Goal: Task Accomplishment & Management: Manage account settings

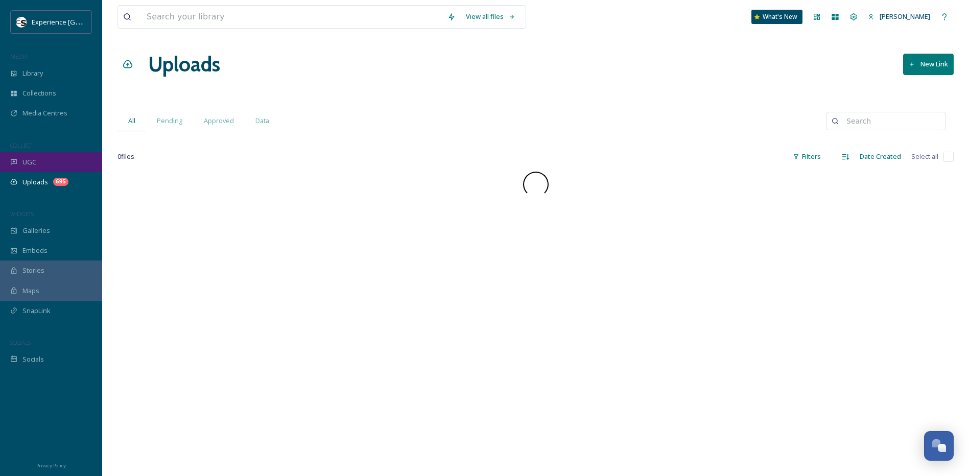
click at [39, 159] on div "UGC" at bounding box center [51, 162] width 102 height 20
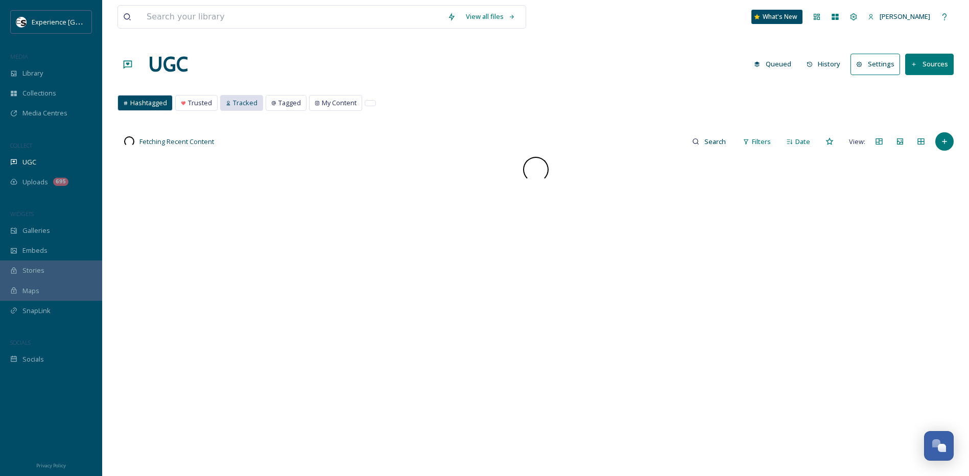
click at [223, 101] on div "Tracked" at bounding box center [242, 103] width 42 height 15
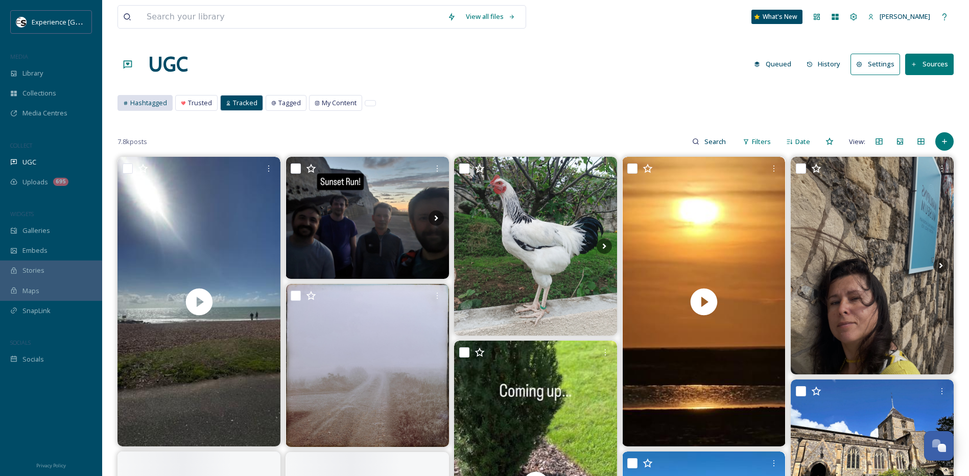
click at [155, 104] on span "Hashtagged" at bounding box center [148, 103] width 37 height 10
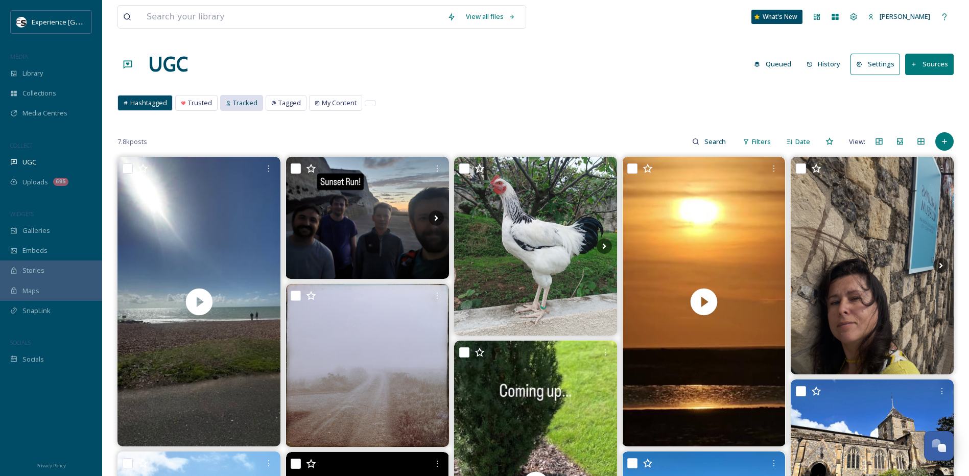
click at [243, 105] on span "Tracked" at bounding box center [245, 103] width 25 height 10
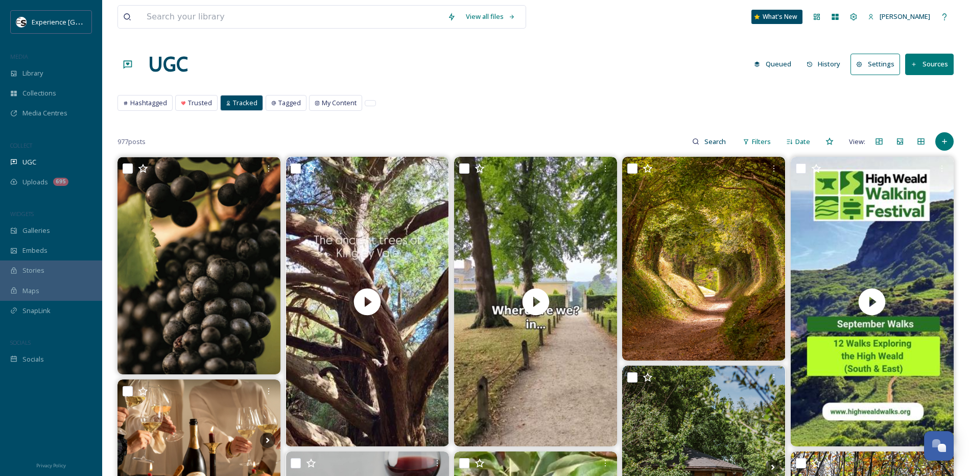
click at [871, 59] on button "Settings" at bounding box center [875, 64] width 50 height 21
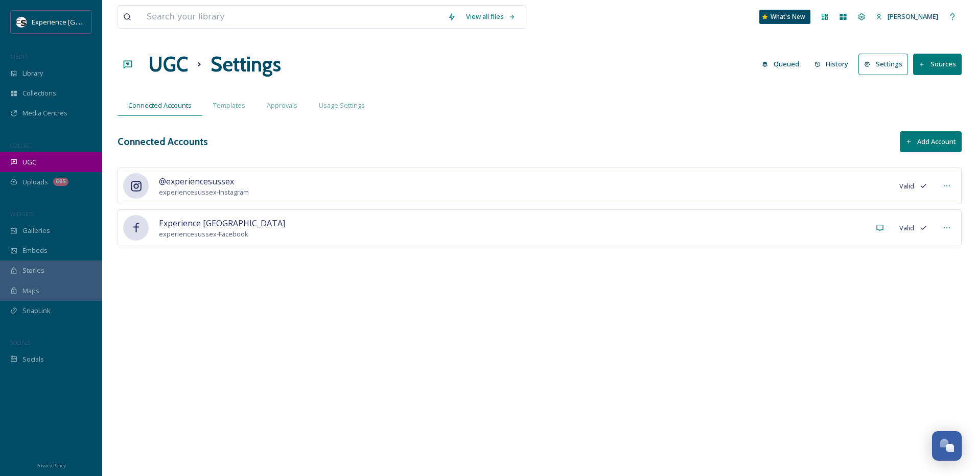
click at [36, 164] on span "UGC" at bounding box center [29, 162] width 14 height 10
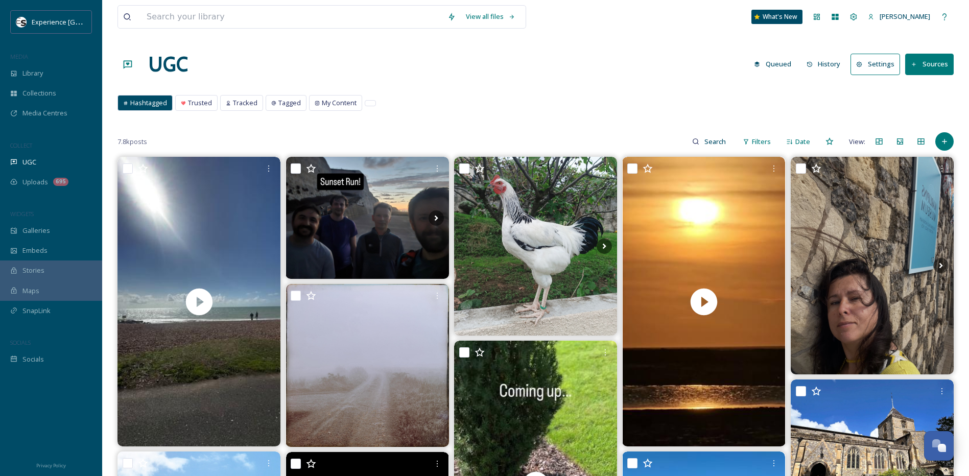
click at [876, 65] on button "Settings" at bounding box center [875, 64] width 50 height 21
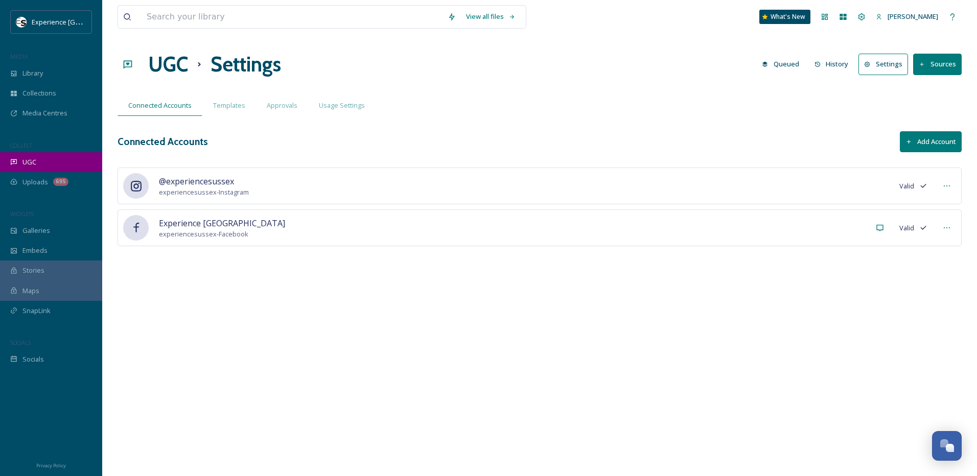
click at [45, 165] on div "UGC" at bounding box center [51, 162] width 102 height 20
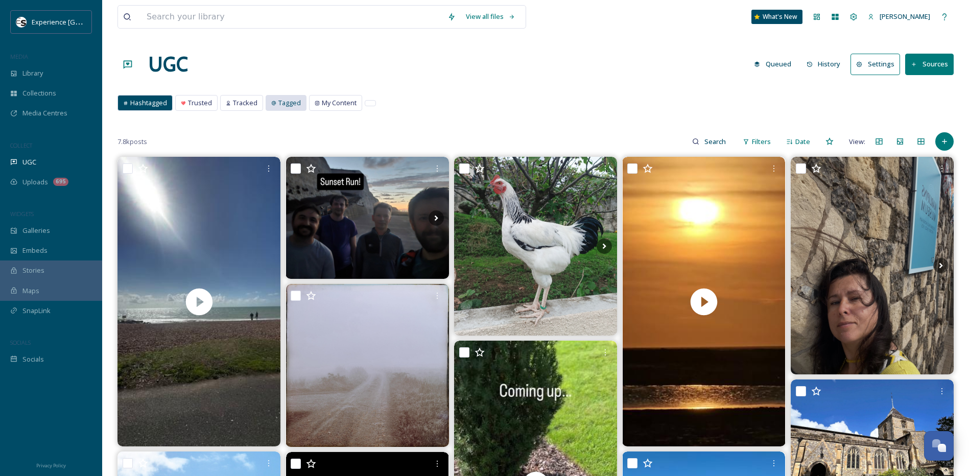
click at [285, 104] on span "Tagged" at bounding box center [289, 103] width 22 height 10
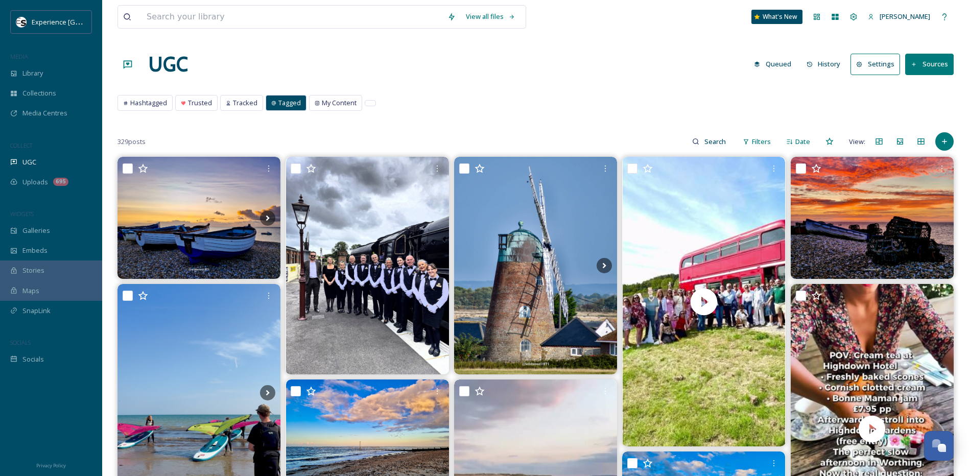
click at [920, 71] on button "Sources" at bounding box center [929, 64] width 49 height 21
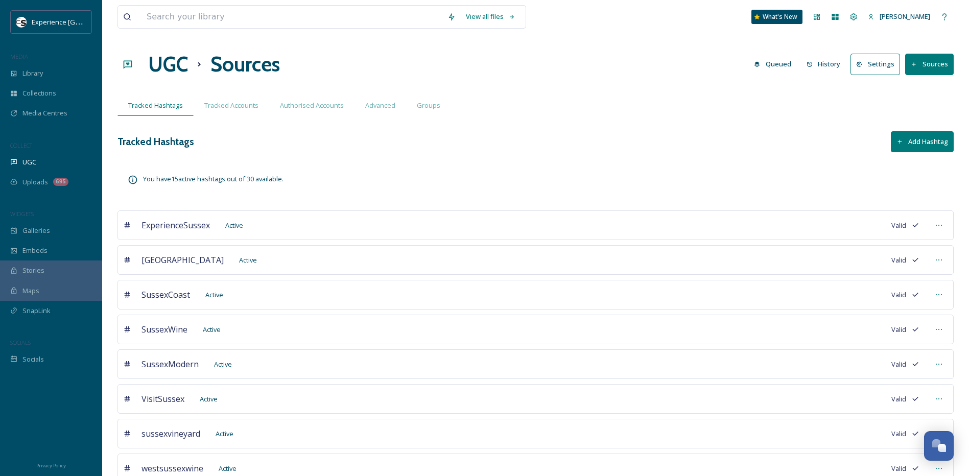
click at [900, 135] on button "Add Hashtag" at bounding box center [922, 141] width 63 height 21
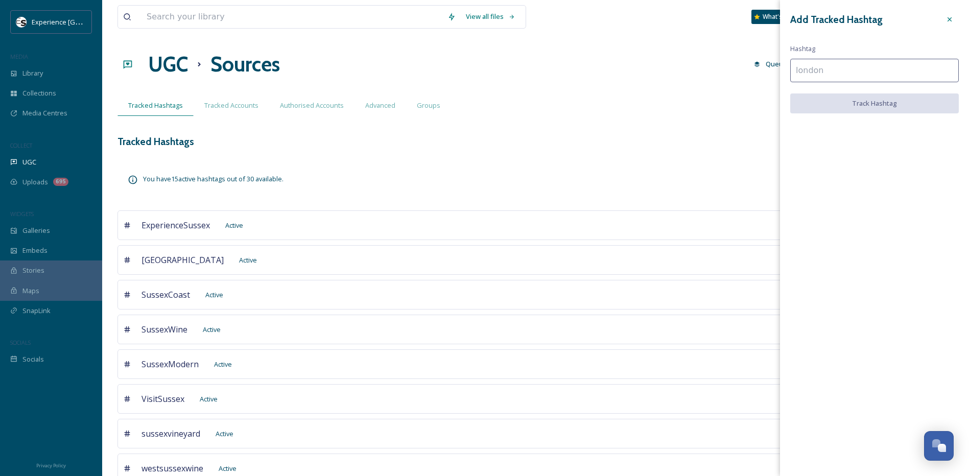
click at [816, 63] on input at bounding box center [874, 70] width 169 height 23
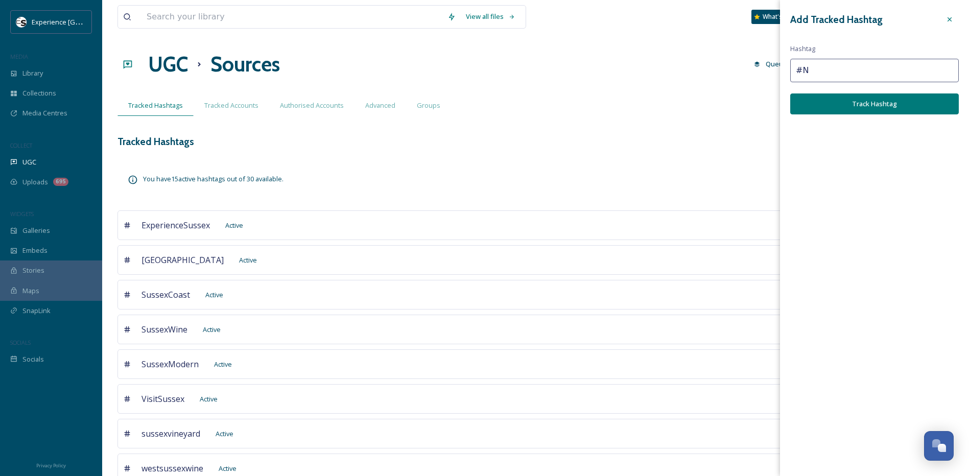
type input "#"
type input "#NymansNT"
click at [823, 111] on button "Track Hashtag" at bounding box center [874, 103] width 169 height 21
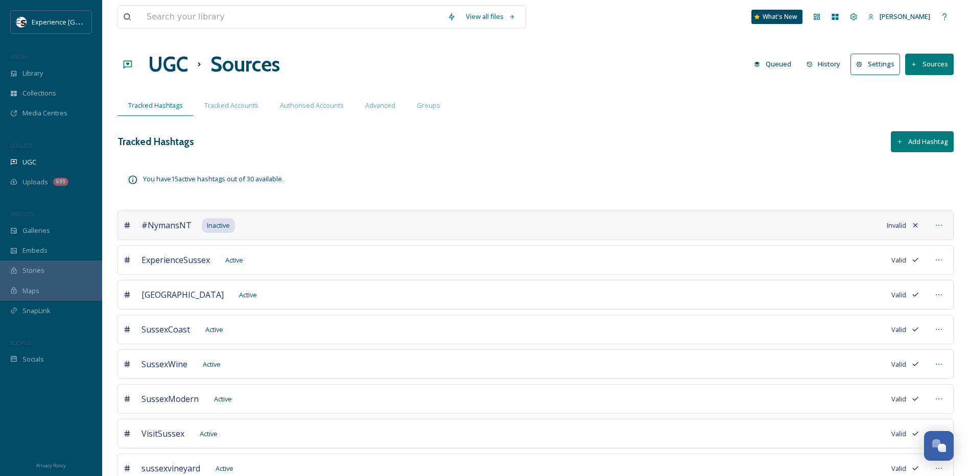
click at [915, 145] on button "Add Hashtag" at bounding box center [922, 141] width 63 height 21
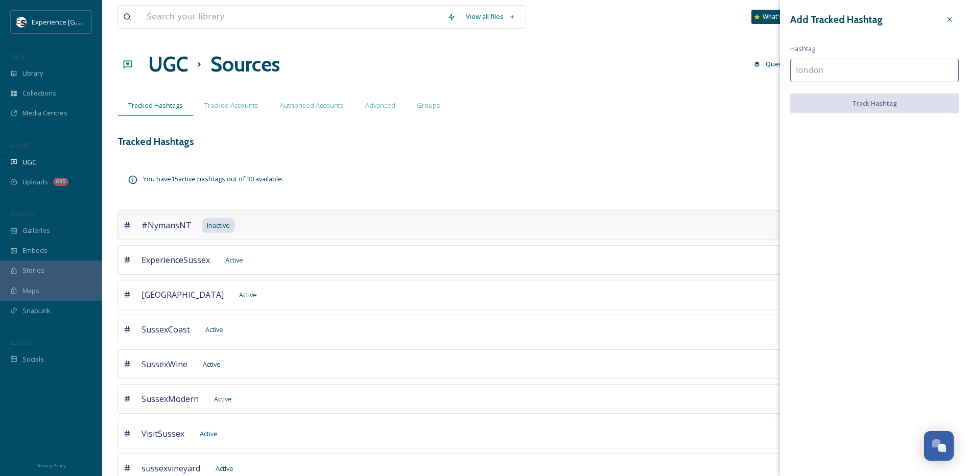
click at [833, 74] on input at bounding box center [874, 70] width 169 height 23
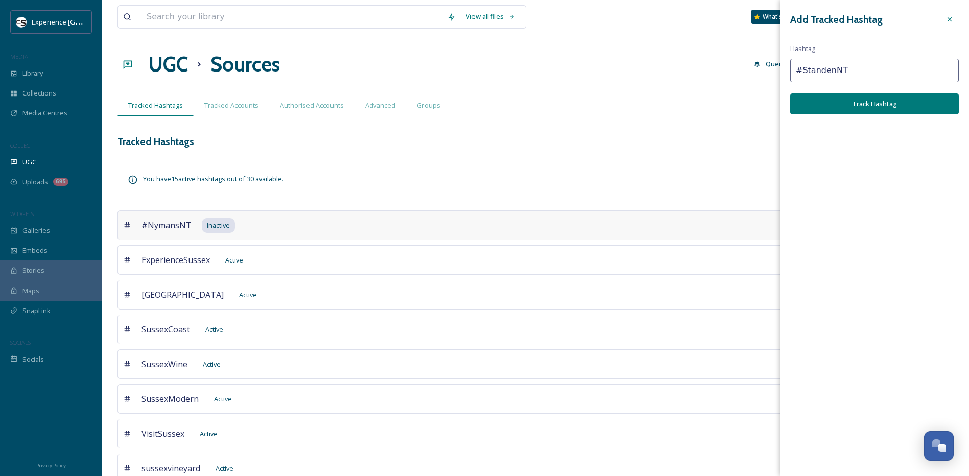
type input "#StandenNT"
click at [835, 101] on button "Track Hashtag" at bounding box center [874, 103] width 169 height 21
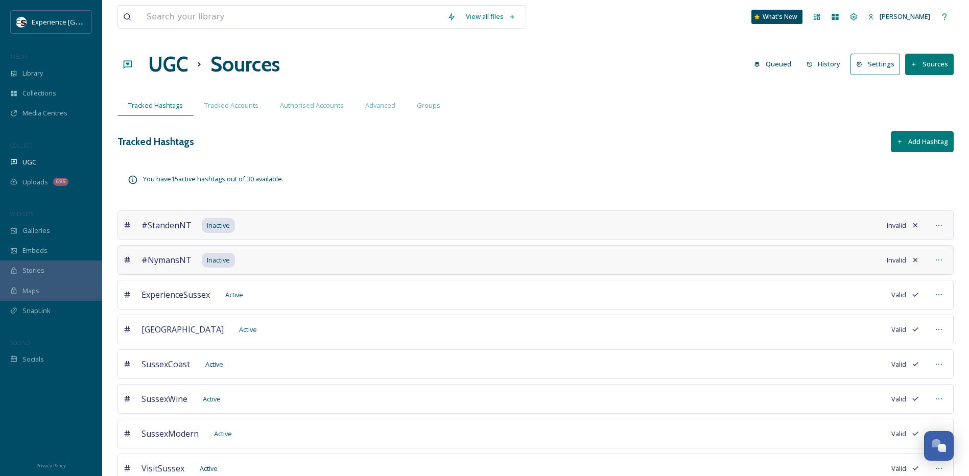
click at [910, 139] on button "Add Hashtag" at bounding box center [922, 141] width 63 height 21
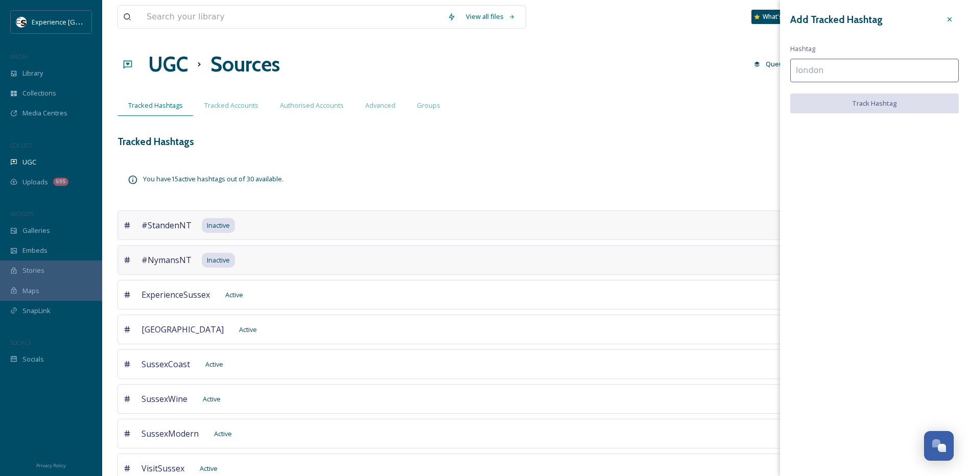
click at [834, 69] on input at bounding box center [874, 70] width 169 height 23
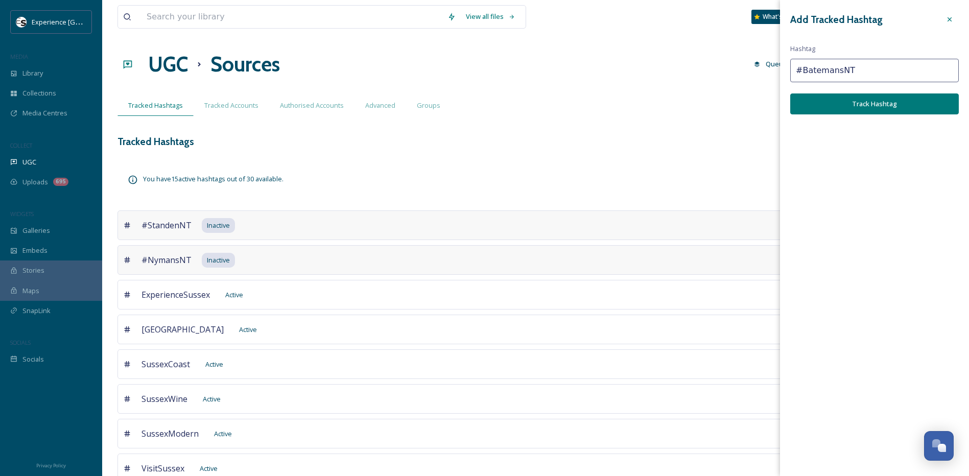
type input "#BatemansNT"
click at [841, 104] on button "Track Hashtag" at bounding box center [874, 103] width 169 height 21
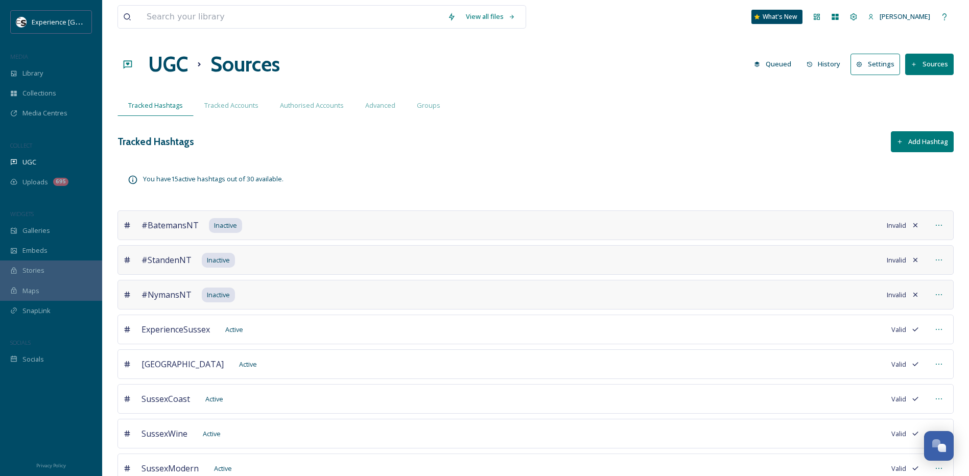
click at [919, 137] on button "Add Hashtag" at bounding box center [922, 141] width 63 height 21
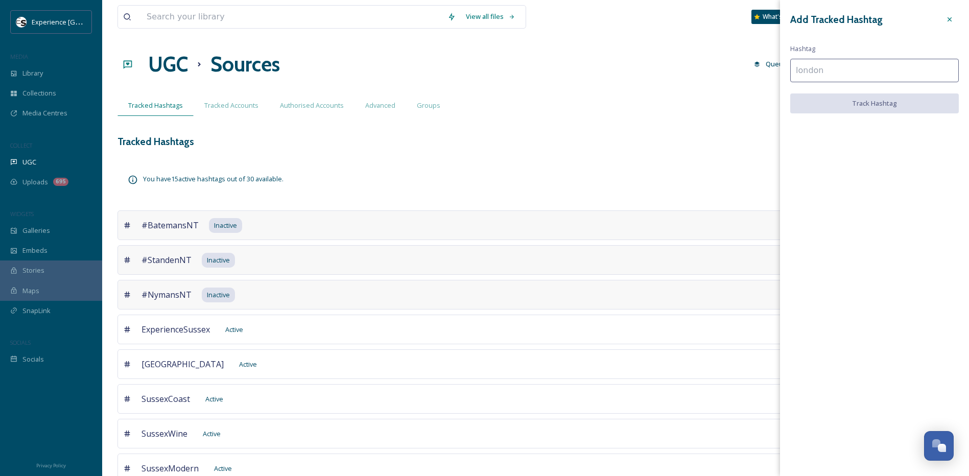
click at [823, 73] on input at bounding box center [874, 70] width 169 height 23
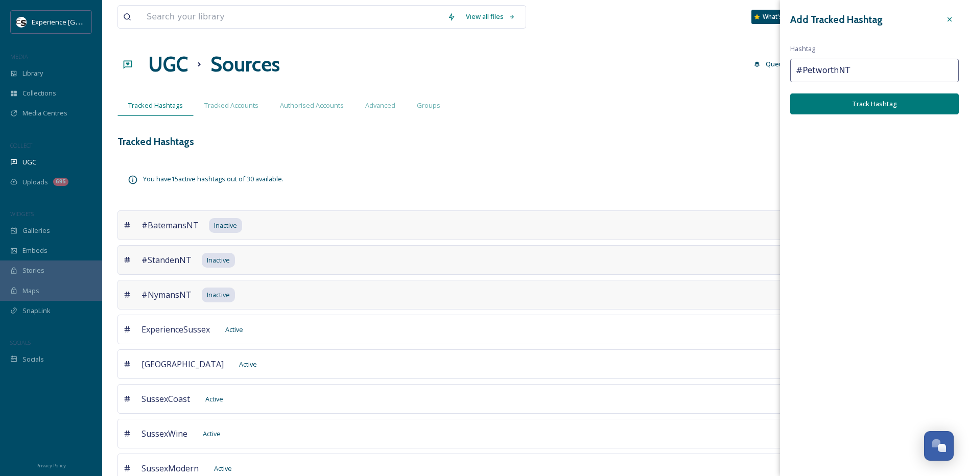
type input "#PetworthNT"
click at [824, 103] on button "Track Hashtag" at bounding box center [874, 103] width 169 height 21
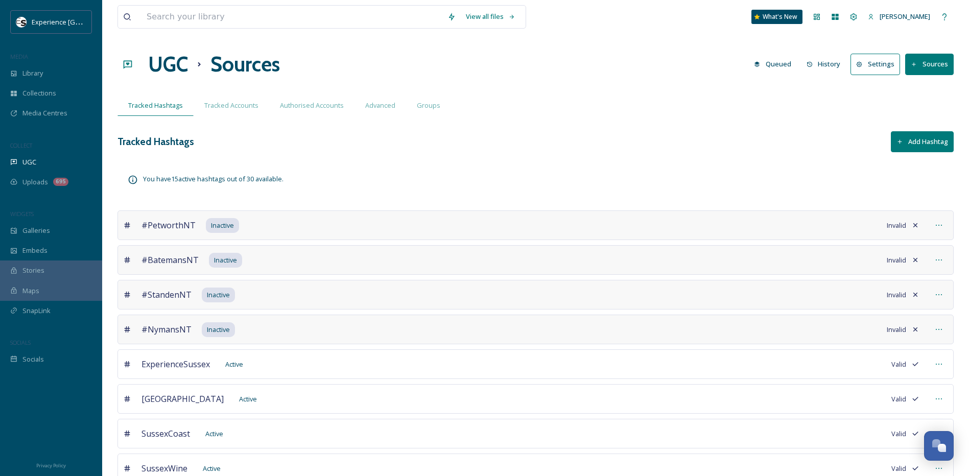
click at [906, 147] on button "Add Hashtag" at bounding box center [922, 141] width 63 height 21
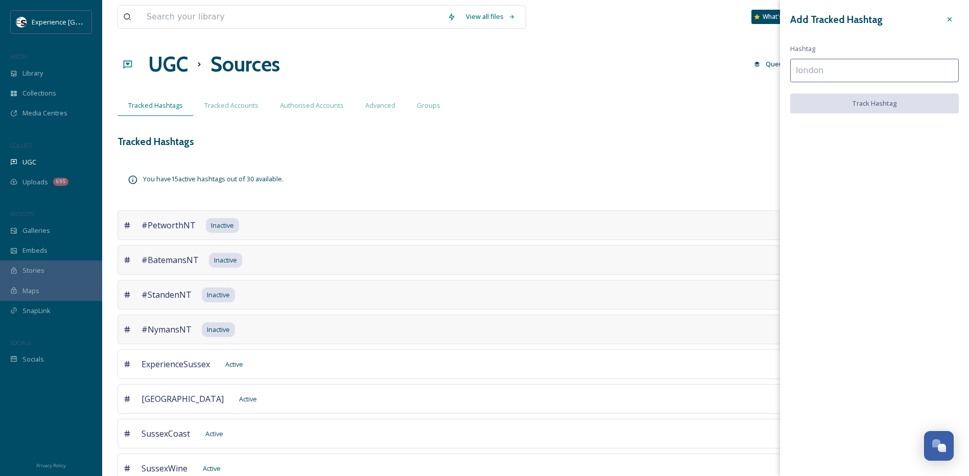
click at [839, 70] on input at bounding box center [874, 70] width 169 height 23
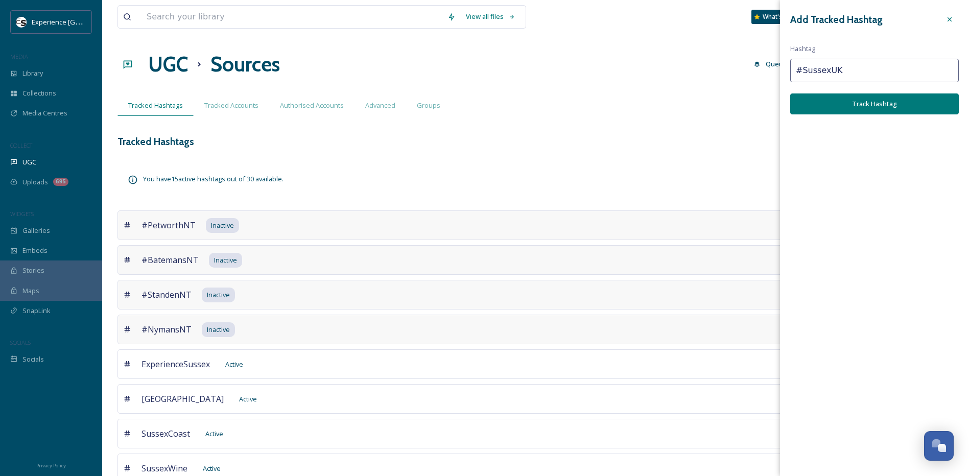
type input "#SussexUK"
click at [835, 108] on button "Track Hashtag" at bounding box center [874, 103] width 169 height 21
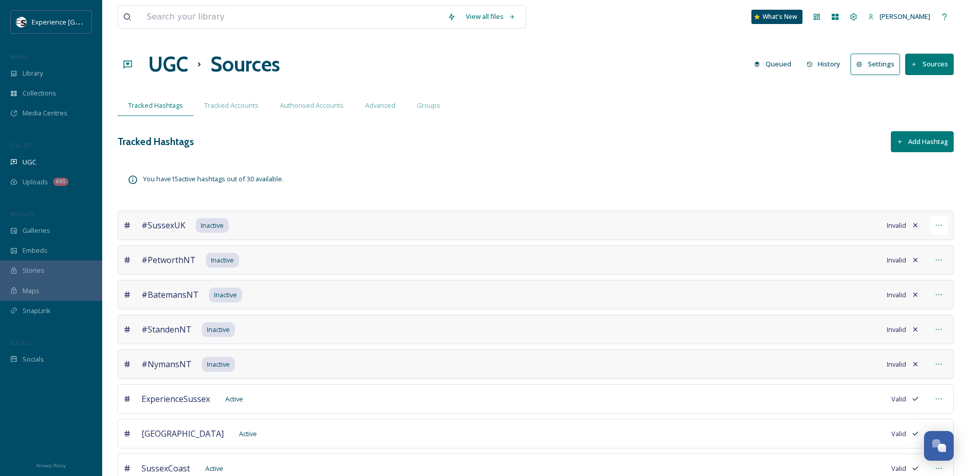
click at [942, 229] on icon at bounding box center [939, 225] width 8 height 8
click at [867, 286] on span "Edit Settings" at bounding box center [860, 288] width 38 height 10
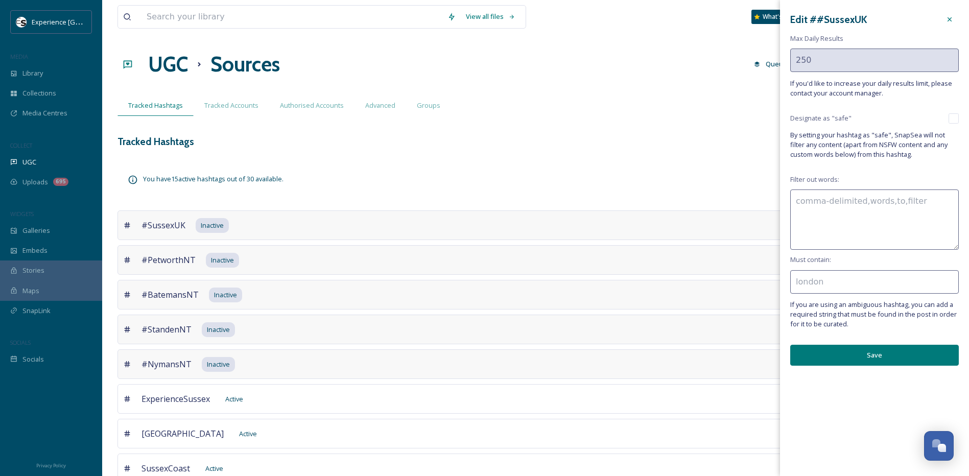
click at [954, 19] on div at bounding box center [949, 19] width 18 height 18
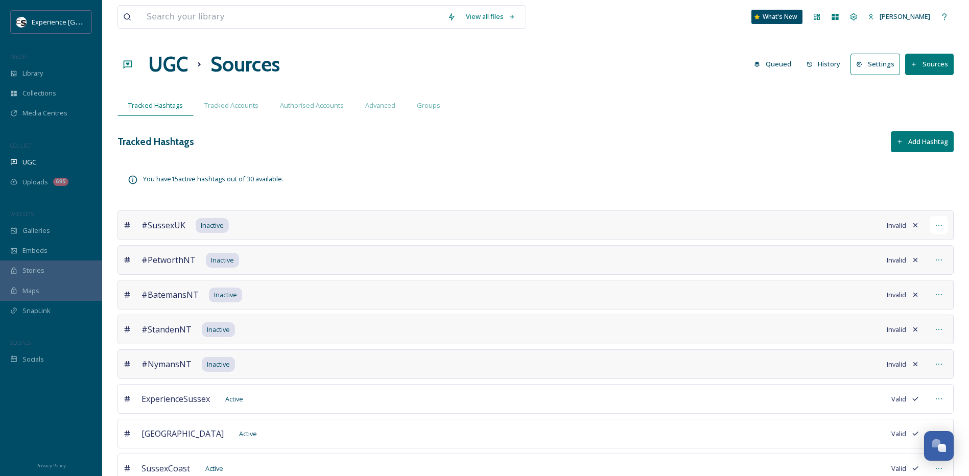
click at [938, 224] on icon at bounding box center [939, 225] width 8 height 8
click at [884, 317] on div "Delete" at bounding box center [892, 319] width 112 height 20
click at [947, 225] on div at bounding box center [939, 225] width 18 height 18
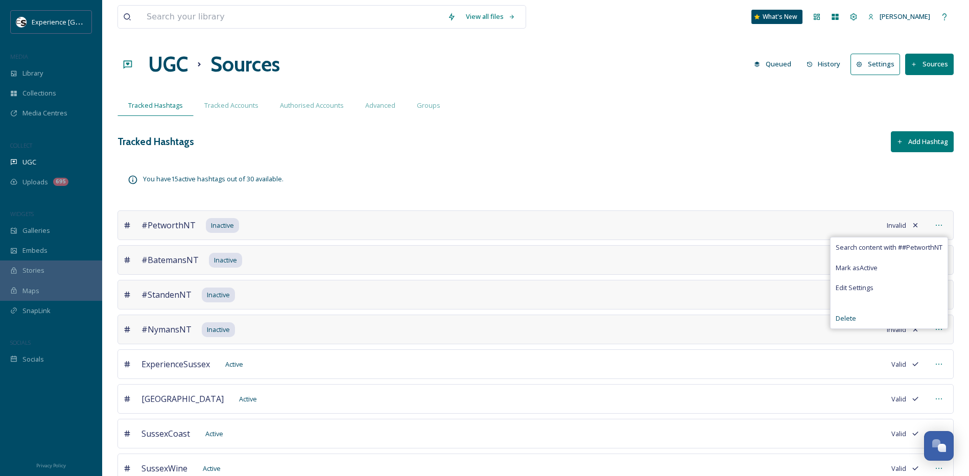
click at [893, 317] on div "Delete" at bounding box center [889, 319] width 117 height 20
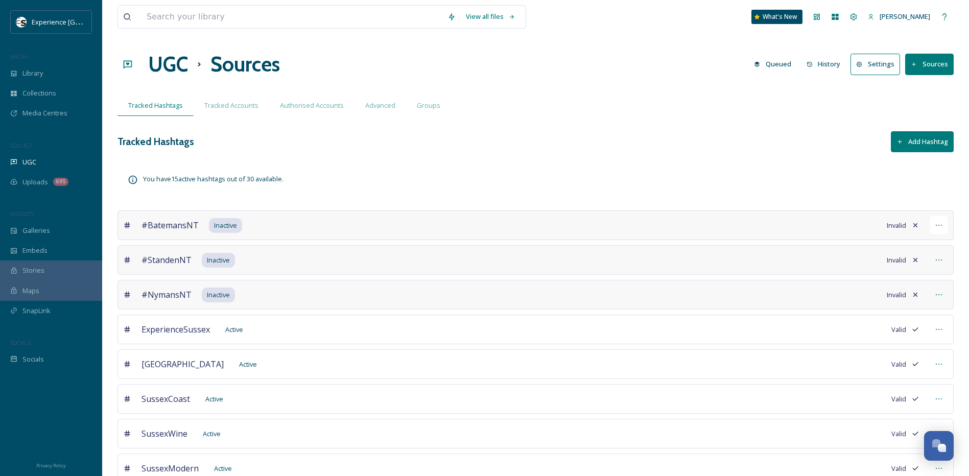
click at [939, 224] on icon at bounding box center [939, 225] width 8 height 8
click at [893, 316] on div "Delete" at bounding box center [888, 319] width 120 height 20
click at [941, 222] on icon at bounding box center [939, 225] width 8 height 8
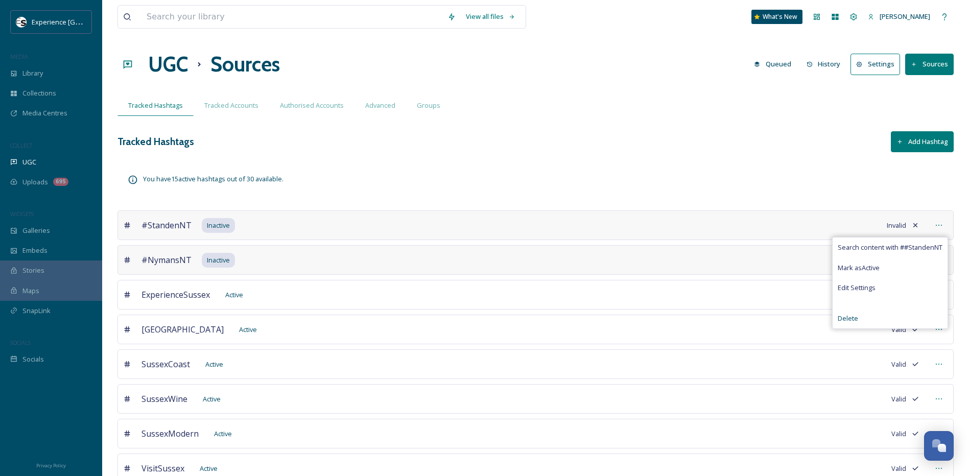
click at [886, 318] on div "Delete" at bounding box center [890, 319] width 115 height 20
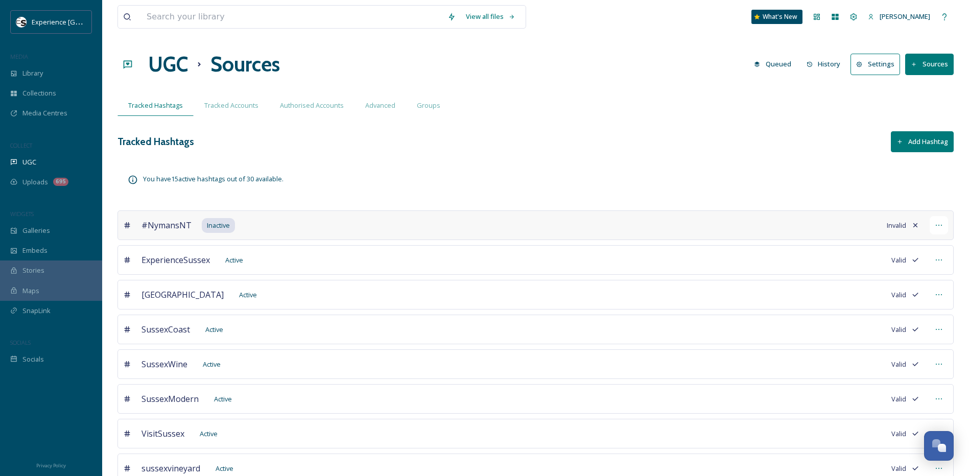
click at [942, 222] on icon at bounding box center [939, 225] width 8 height 8
click at [893, 317] on div "Delete" at bounding box center [890, 319] width 113 height 20
click at [921, 139] on button "Add Hashtag" at bounding box center [922, 141] width 63 height 21
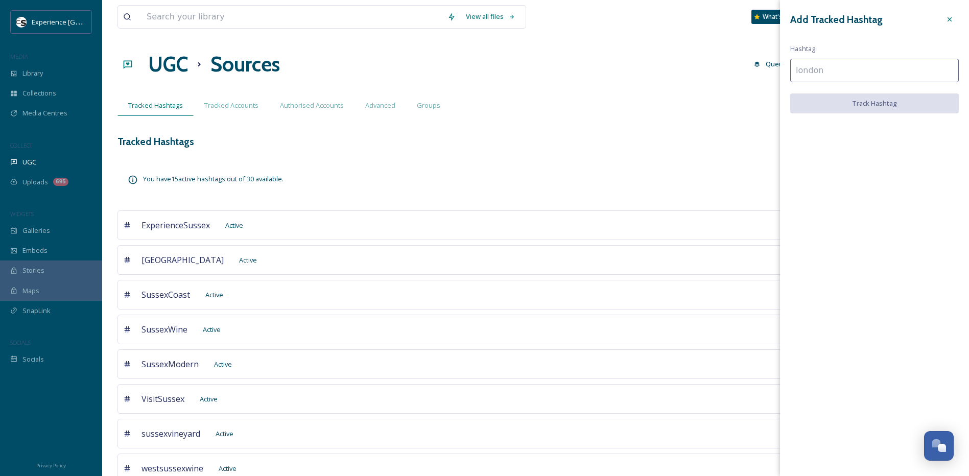
click at [832, 75] on input at bounding box center [874, 70] width 169 height 23
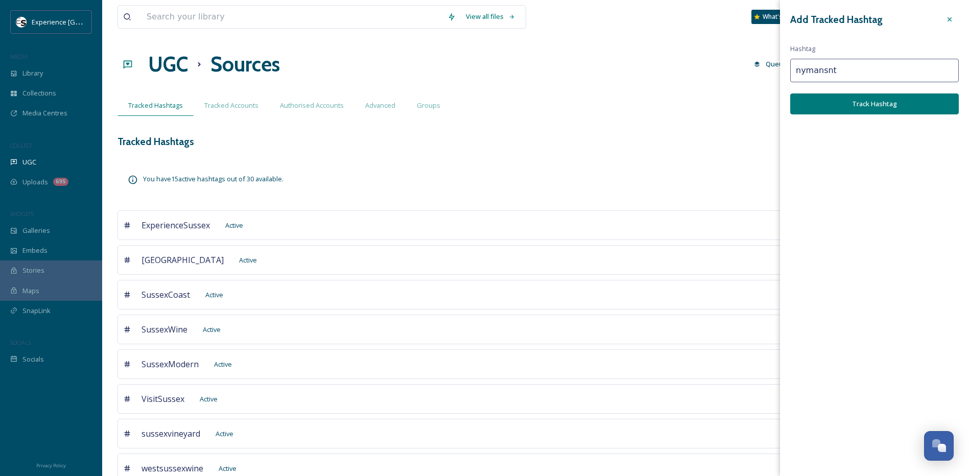
drag, startPoint x: 800, startPoint y: 70, endPoint x: 675, endPoint y: 70, distance: 125.7
click at [675, 70] on div "View all files What's New [PERSON_NAME] UGC Sources Queued History Settings Sou…" at bounding box center [535, 378] width 867 height 757
type input "nYMANSNT"
drag, startPoint x: 849, startPoint y: 70, endPoint x: 619, endPoint y: 76, distance: 229.9
click at [619, 76] on div "View all files What's New [PERSON_NAME] UGC Sources Queued History Settings Sou…" at bounding box center [535, 378] width 867 height 757
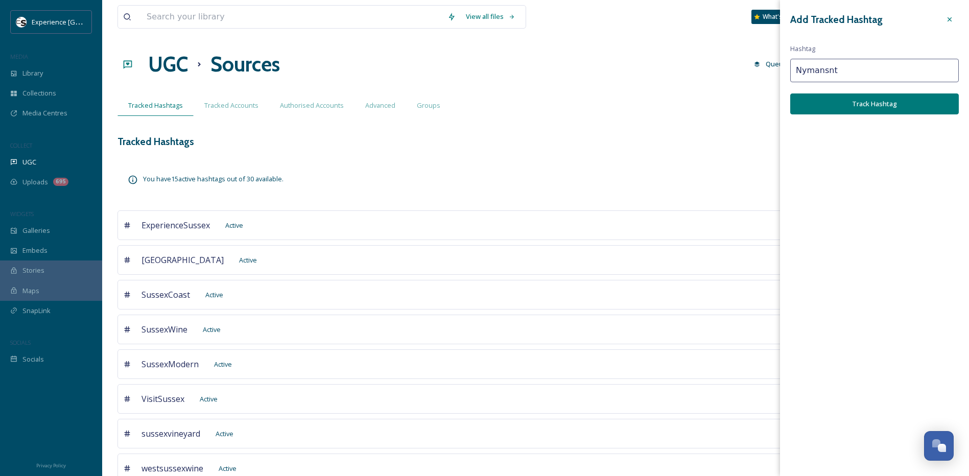
type input "Nymansnt"
click at [813, 104] on button "Track Hashtag" at bounding box center [874, 103] width 169 height 21
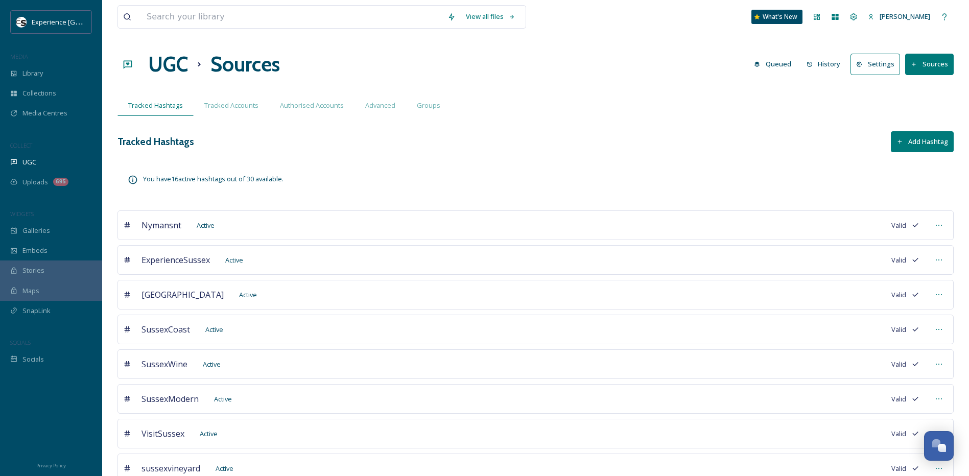
click at [919, 133] on button "Add Hashtag" at bounding box center [922, 141] width 63 height 21
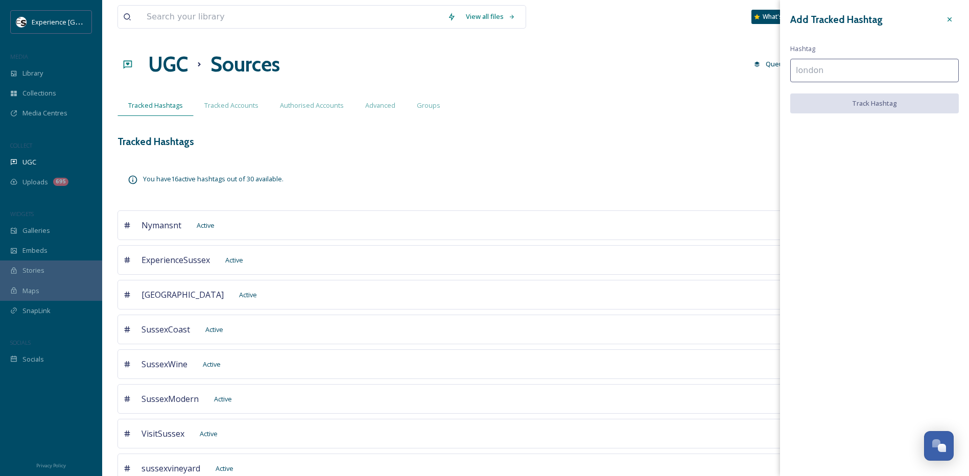
click at [843, 71] on input at bounding box center [874, 70] width 169 height 23
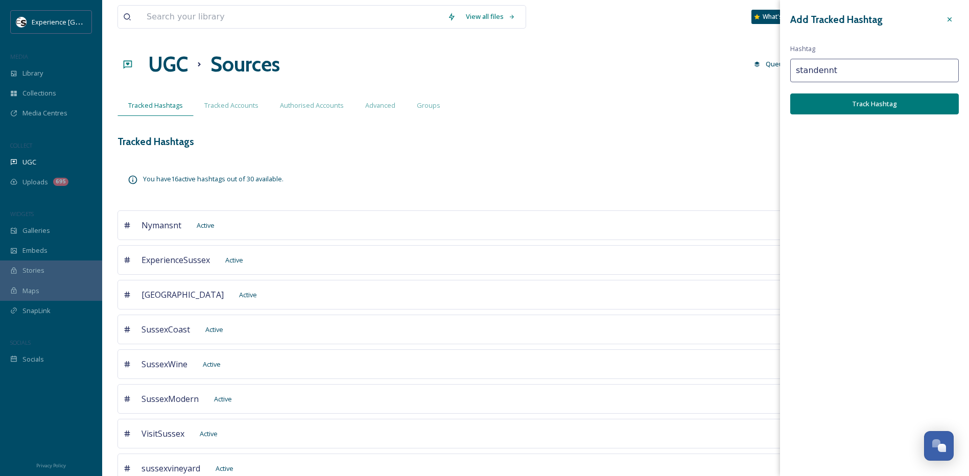
type input "standennt"
click at [841, 107] on button "Track Hashtag" at bounding box center [874, 103] width 169 height 21
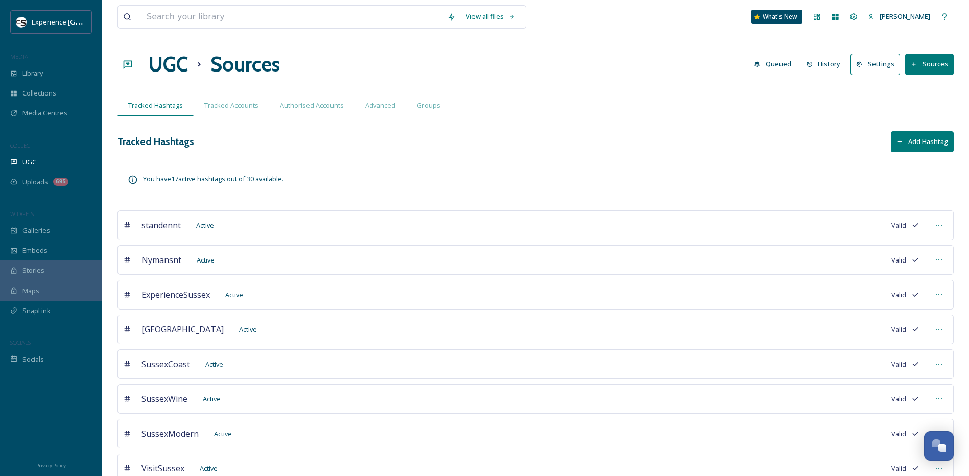
click at [915, 149] on button "Add Hashtag" at bounding box center [922, 141] width 63 height 21
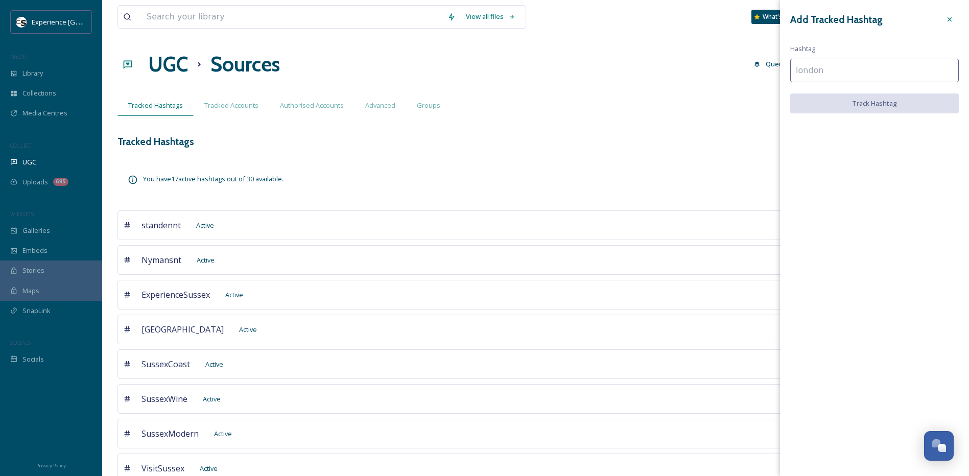
click at [833, 73] on input at bounding box center [874, 70] width 169 height 23
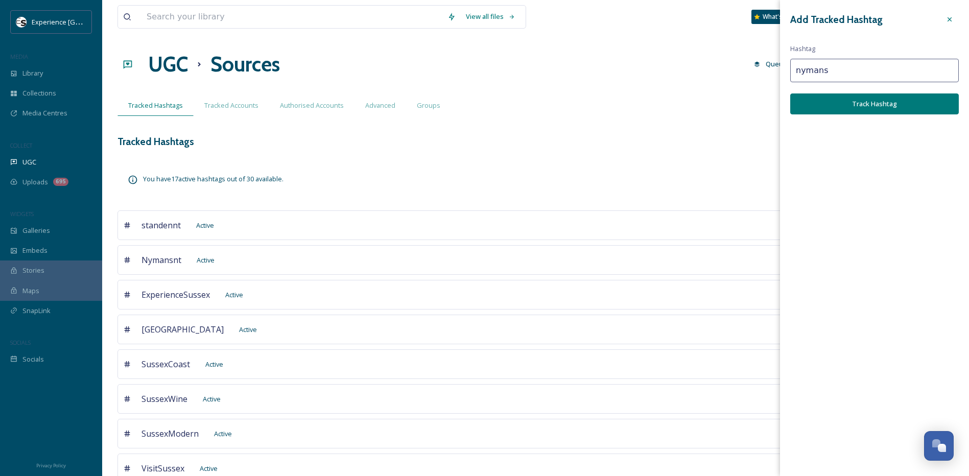
type input "nymans"
click at [830, 109] on button "Track Hashtag" at bounding box center [874, 103] width 169 height 21
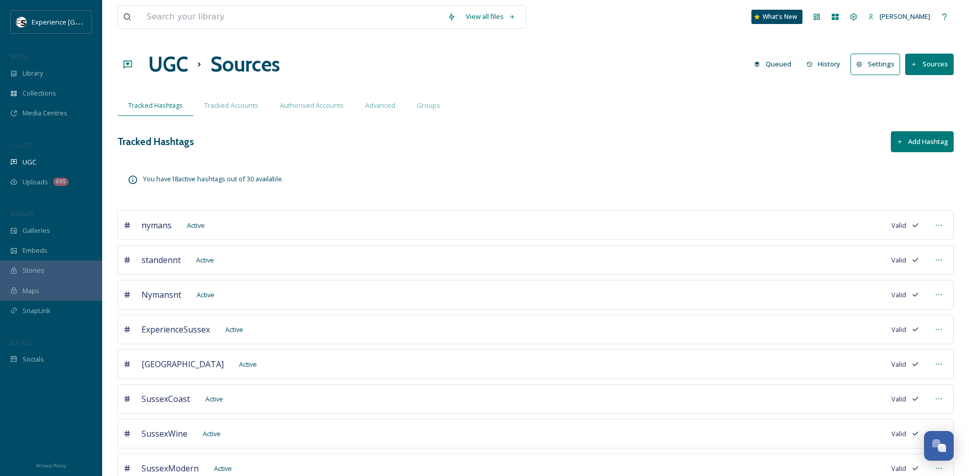
click at [911, 145] on button "Add Hashtag" at bounding box center [922, 141] width 63 height 21
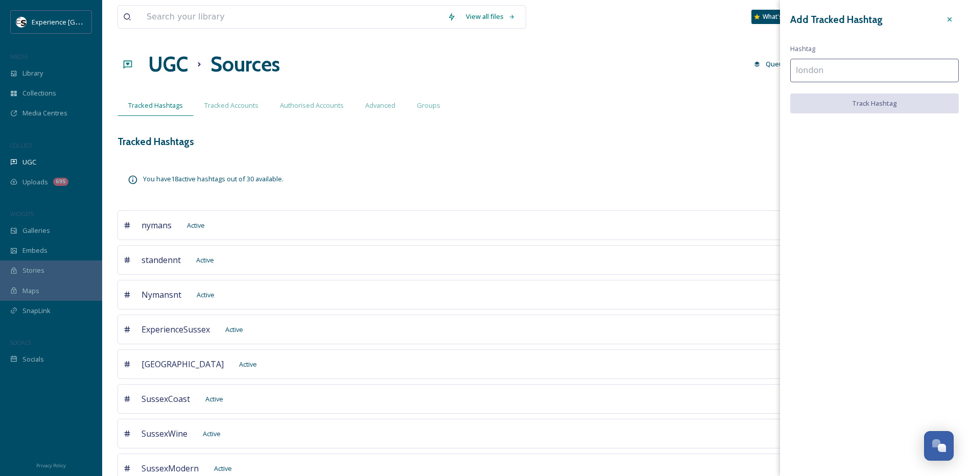
click at [830, 74] on input at bounding box center [874, 70] width 169 height 23
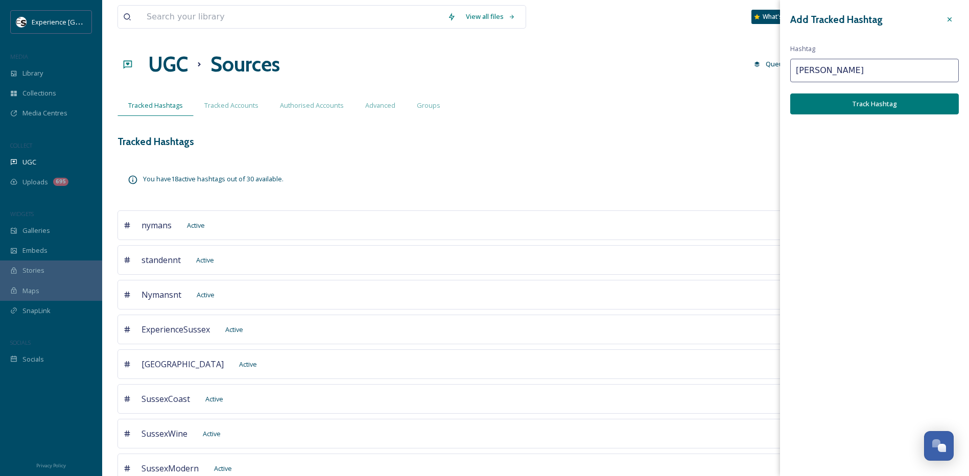
type input "[PERSON_NAME]"
click at [826, 104] on button "Track Hashtag" at bounding box center [874, 103] width 169 height 21
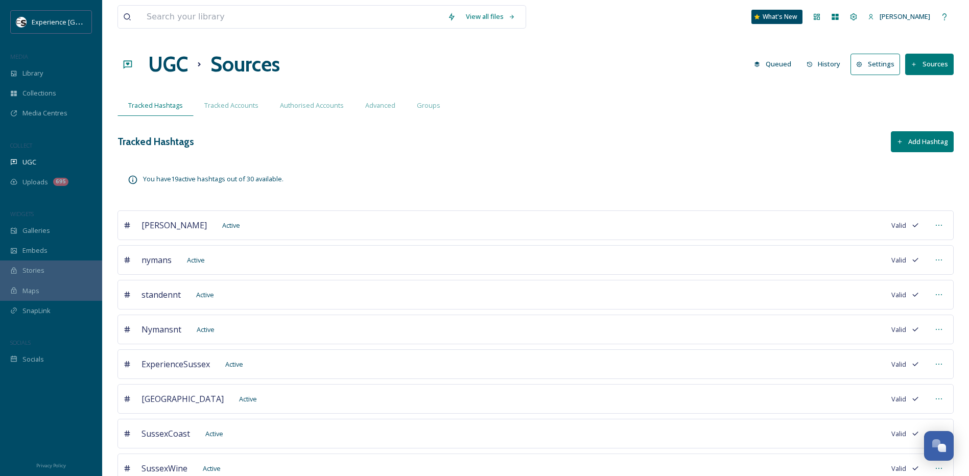
click at [906, 138] on button "Add Hashtag" at bounding box center [922, 141] width 63 height 21
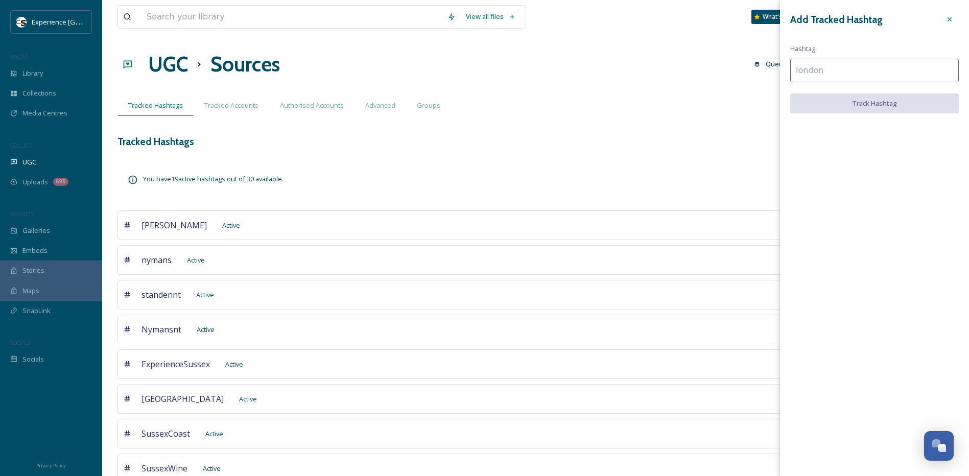
click at [838, 75] on input at bounding box center [874, 70] width 169 height 23
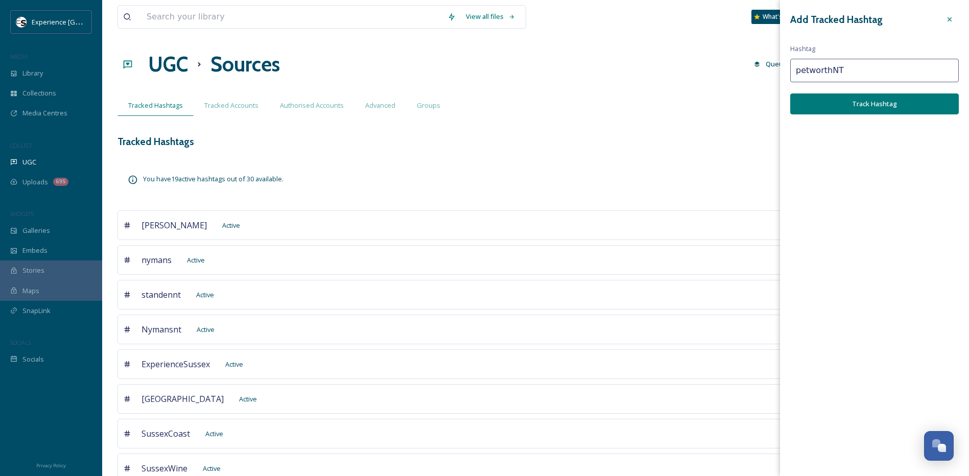
type input "petworthNT"
click at [844, 108] on button "Track Hashtag" at bounding box center [874, 103] width 169 height 21
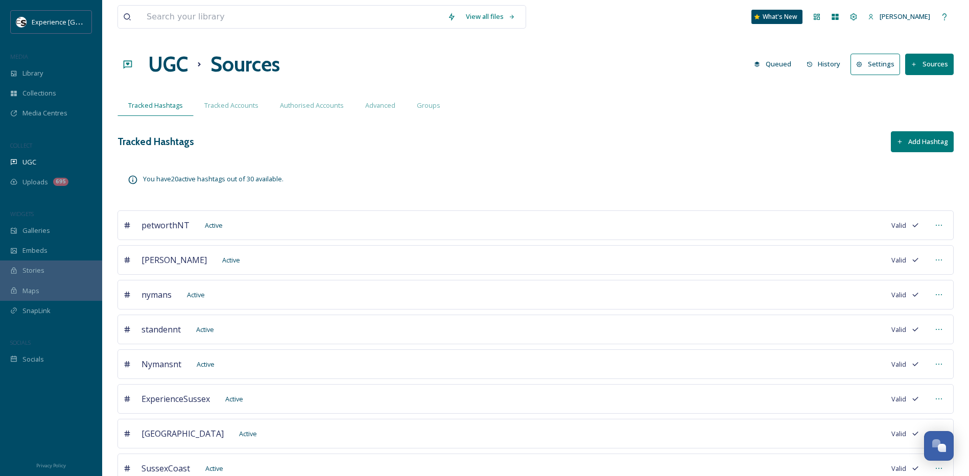
click at [905, 144] on button "Add Hashtag" at bounding box center [922, 141] width 63 height 21
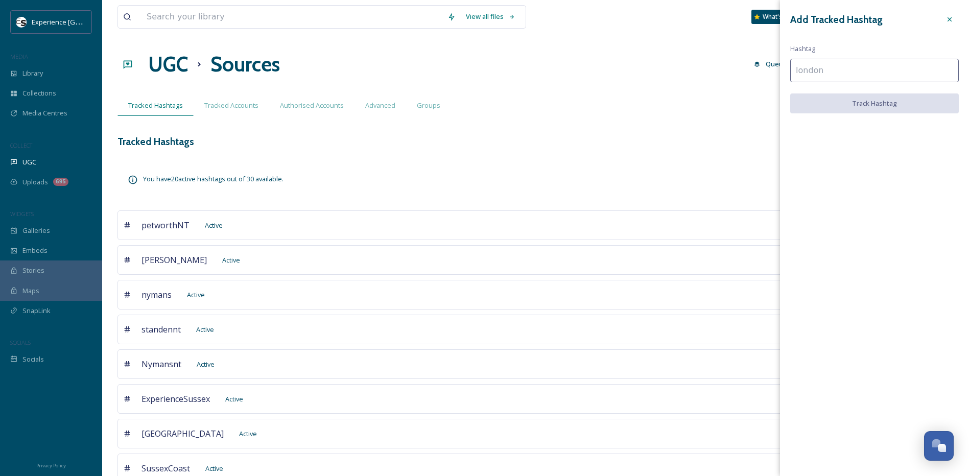
click at [813, 59] on input at bounding box center [874, 70] width 169 height 23
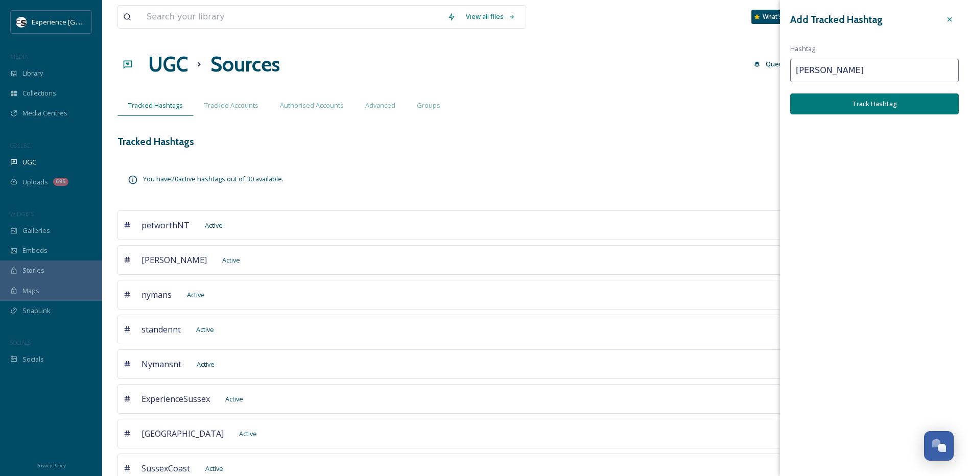
type input "[PERSON_NAME]"
click at [897, 107] on button "Track Hashtag" at bounding box center [874, 103] width 169 height 21
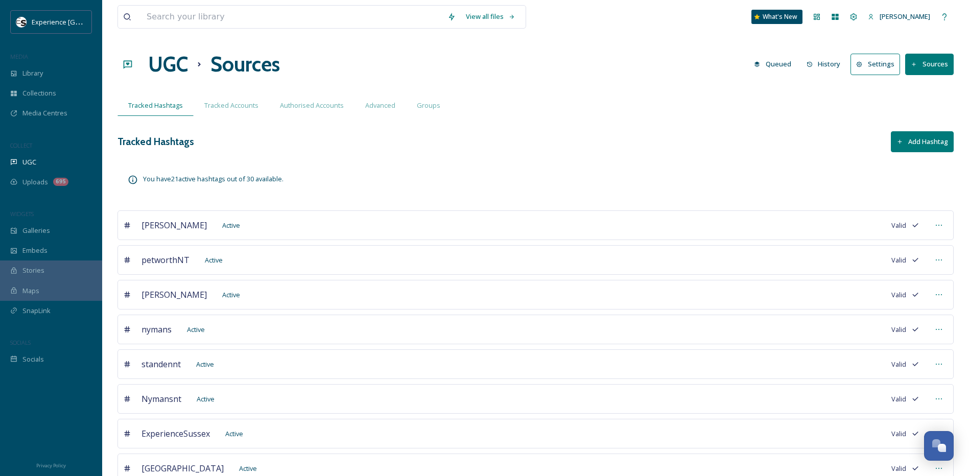
click at [911, 139] on button "Add Hashtag" at bounding box center [922, 141] width 63 height 21
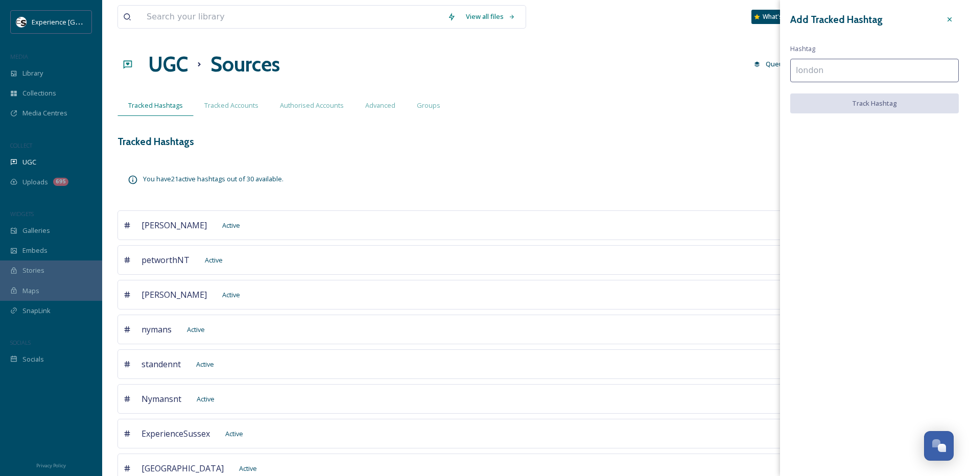
click at [837, 71] on input at bounding box center [874, 70] width 169 height 23
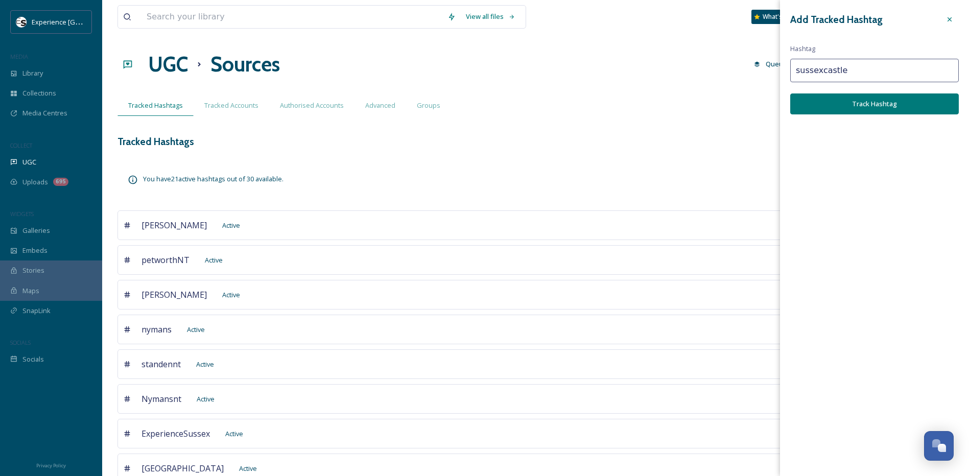
type input "sussexcastle"
click at [834, 111] on button "Track Hashtag" at bounding box center [874, 103] width 169 height 21
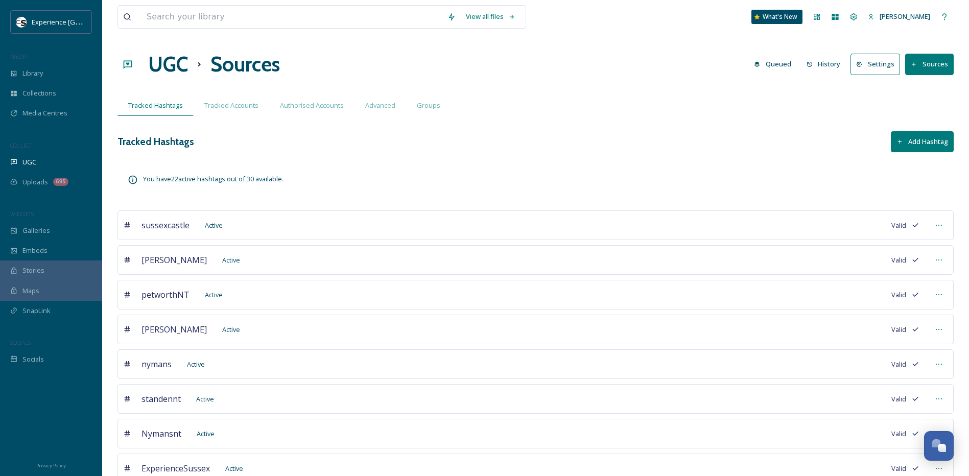
click at [902, 148] on button "Add Hashtag" at bounding box center [922, 141] width 63 height 21
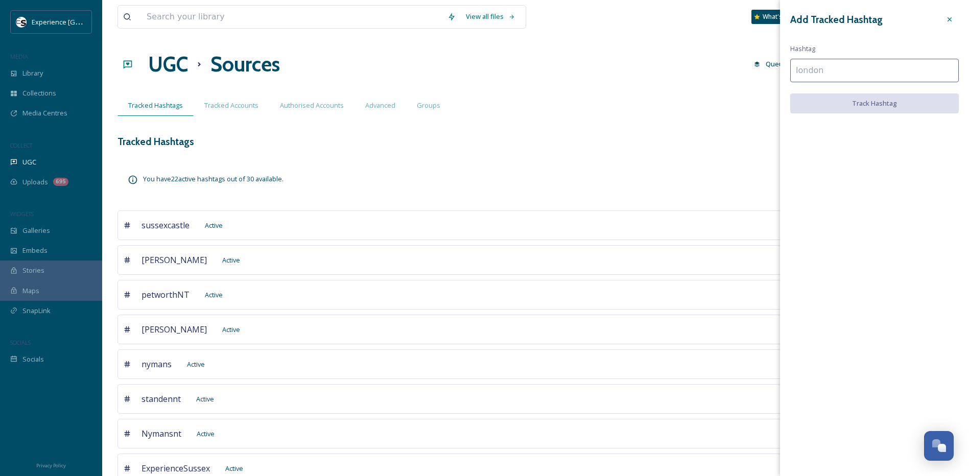
click at [837, 68] on input at bounding box center [874, 70] width 169 height 23
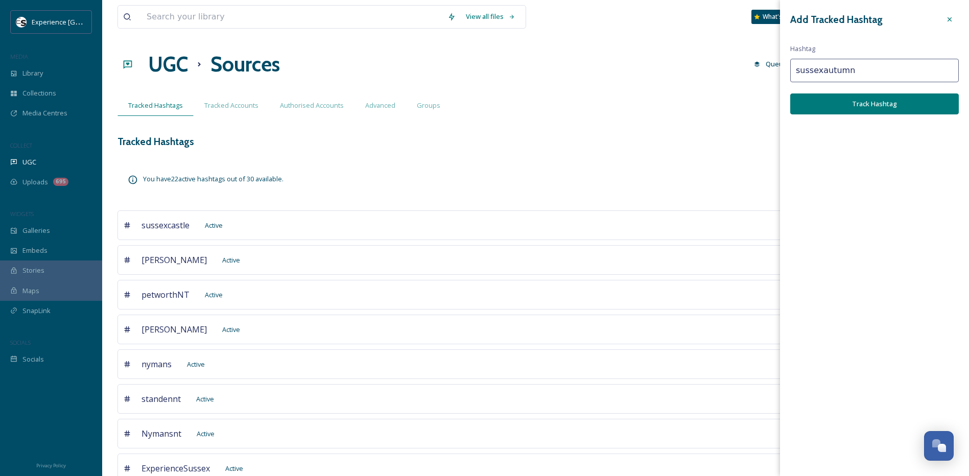
drag, startPoint x: 864, startPoint y: 69, endPoint x: 652, endPoint y: 71, distance: 212.0
type input "autumninsussex"
click at [868, 109] on button "Track Hashtag" at bounding box center [874, 103] width 169 height 21
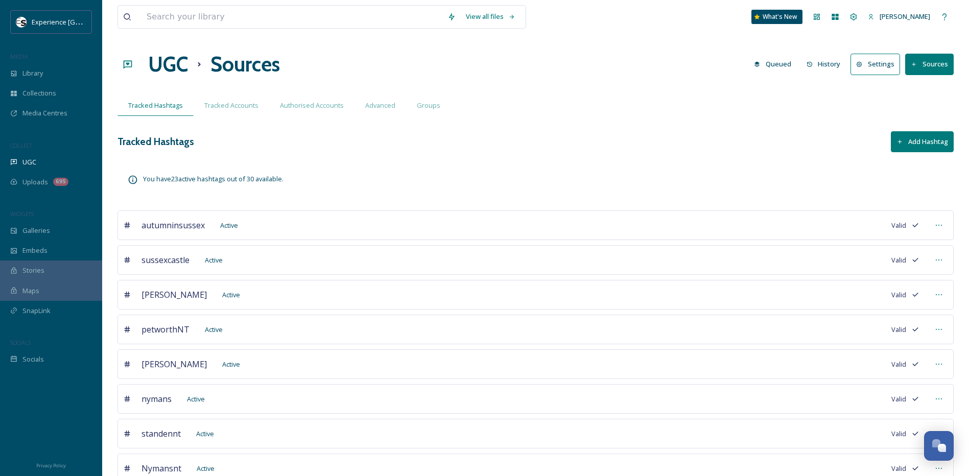
click at [906, 140] on button "Add Hashtag" at bounding box center [922, 141] width 63 height 21
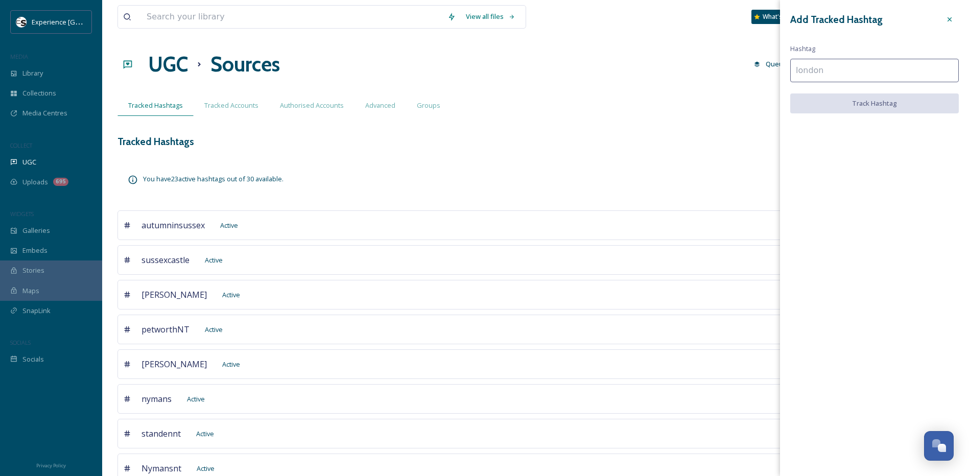
click at [806, 64] on input at bounding box center [874, 70] width 169 height 23
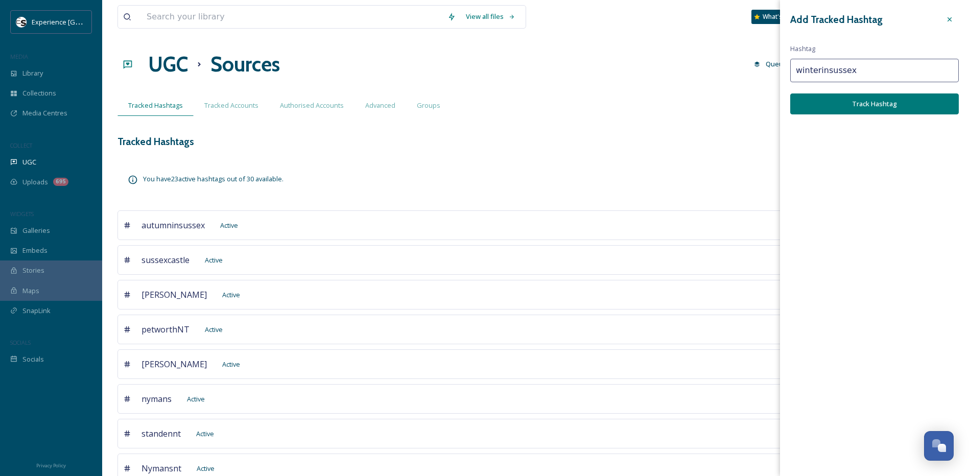
type input "winterinsussex"
click at [845, 101] on button "Track Hashtag" at bounding box center [874, 103] width 169 height 21
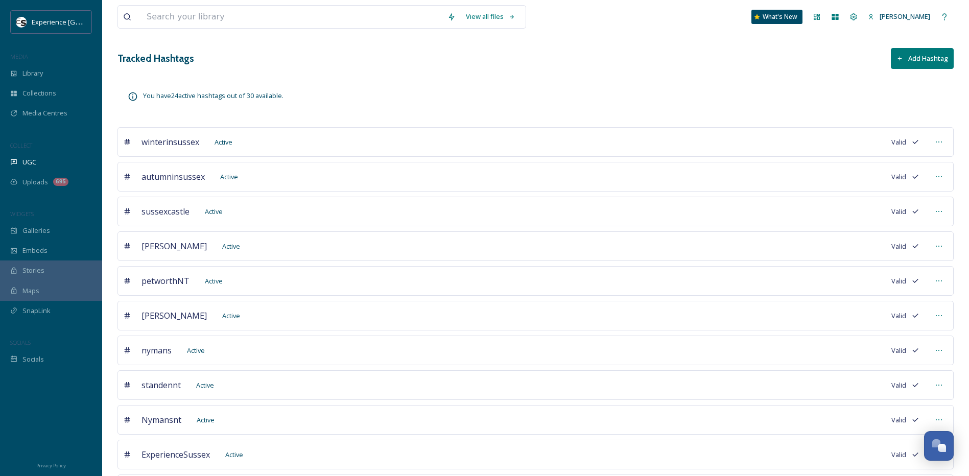
scroll to position [83, 0]
click at [906, 57] on button "Add Hashtag" at bounding box center [922, 59] width 63 height 21
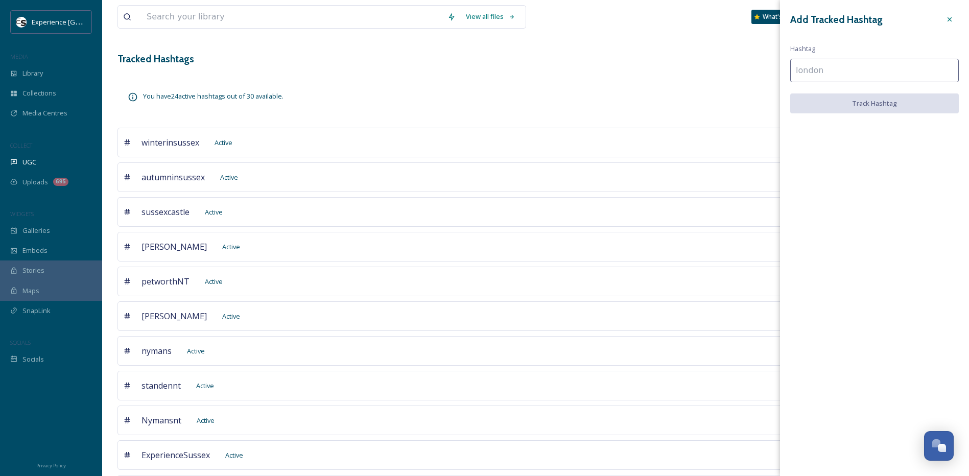
click at [833, 69] on input at bounding box center [874, 70] width 169 height 23
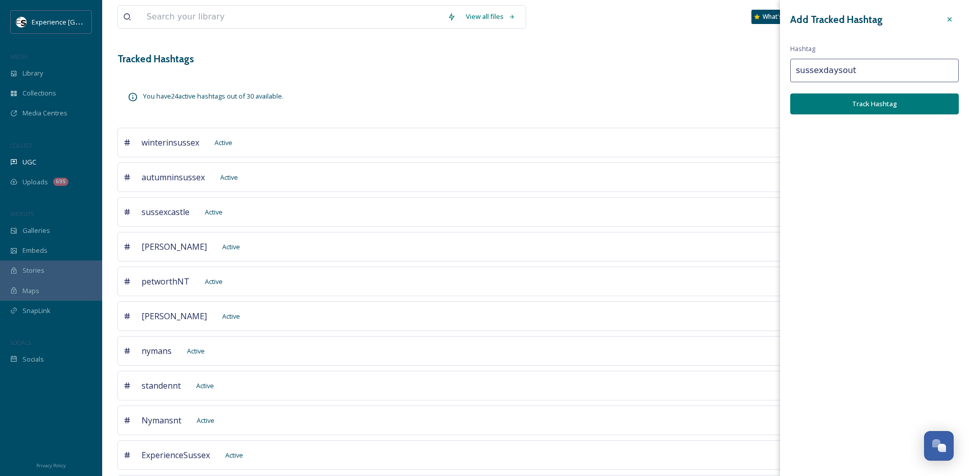
type input "sussexdaysout"
click at [840, 106] on button "Track Hashtag" at bounding box center [874, 103] width 169 height 21
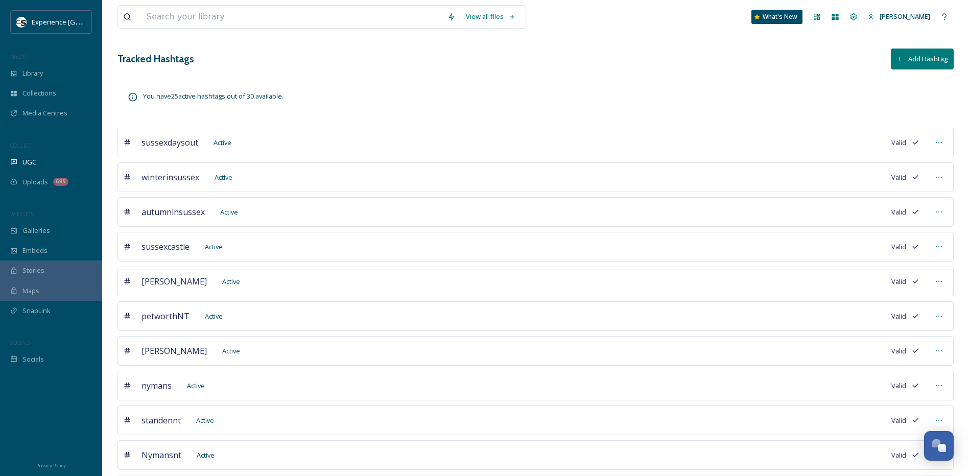
click at [911, 59] on button "Add Hashtag" at bounding box center [922, 59] width 63 height 21
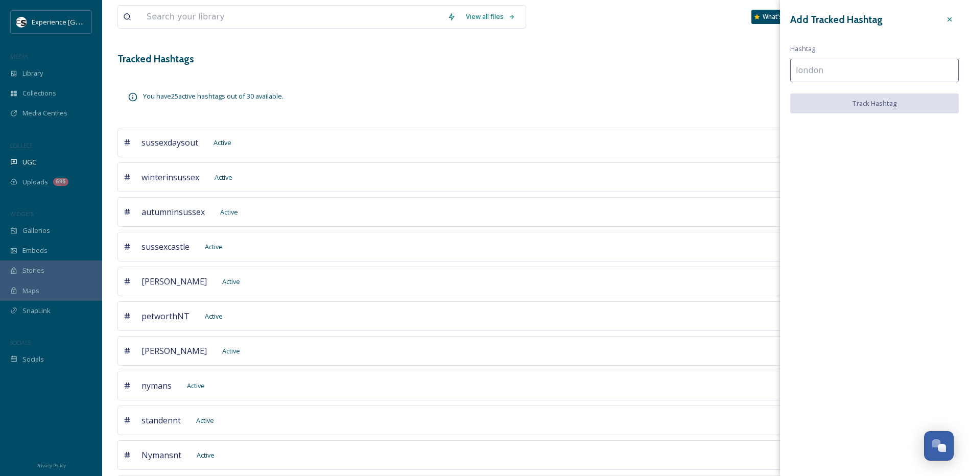
click at [844, 72] on input at bounding box center [874, 70] width 169 height 23
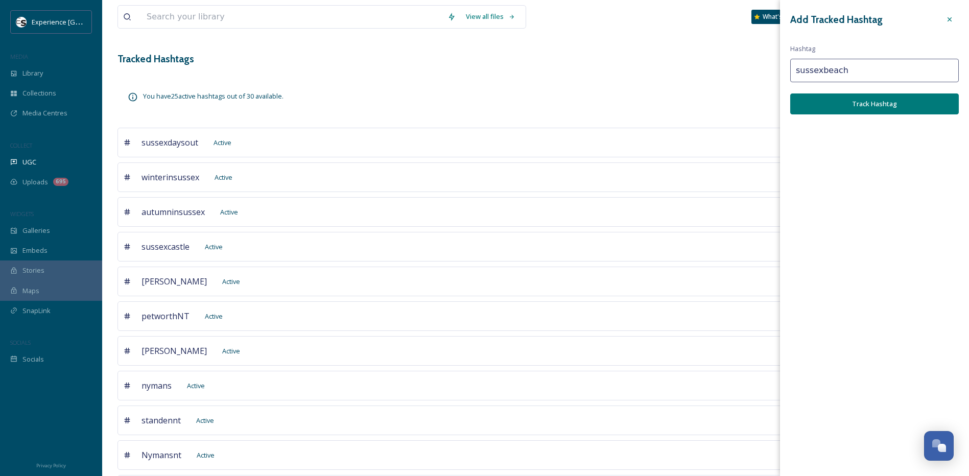
type input "sussexbeach"
drag, startPoint x: 840, startPoint y: 107, endPoint x: 704, endPoint y: 64, distance: 142.1
click at [839, 107] on button "Track Hashtag" at bounding box center [874, 103] width 169 height 21
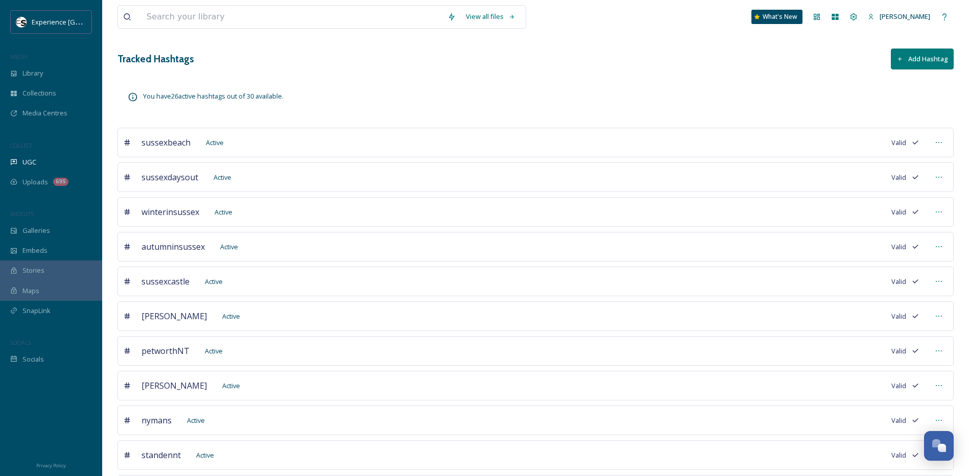
click at [905, 62] on button "Add Hashtag" at bounding box center [922, 59] width 63 height 21
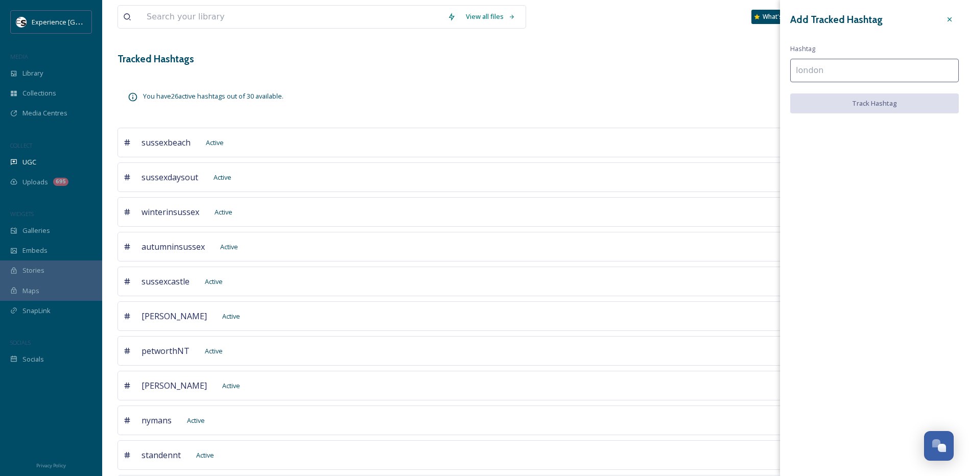
click at [843, 73] on input at bounding box center [874, 70] width 169 height 23
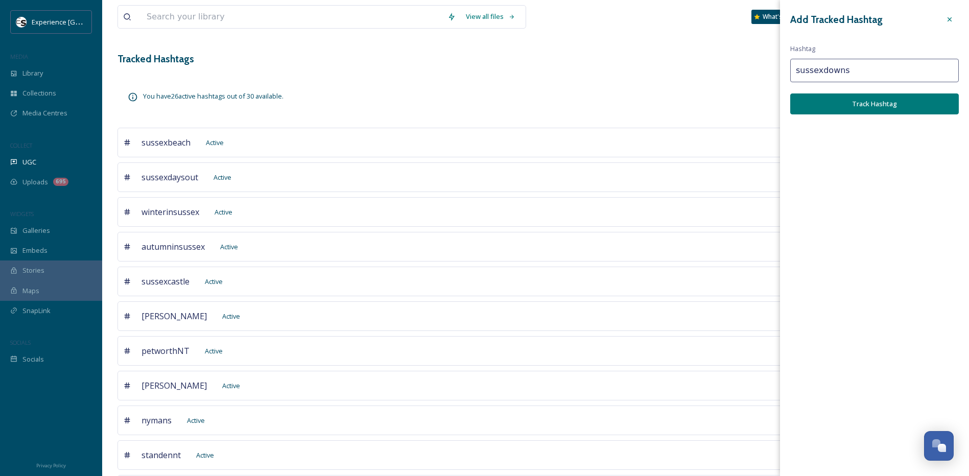
type input "sussexdowns"
click at [839, 107] on button "Track Hashtag" at bounding box center [874, 103] width 169 height 21
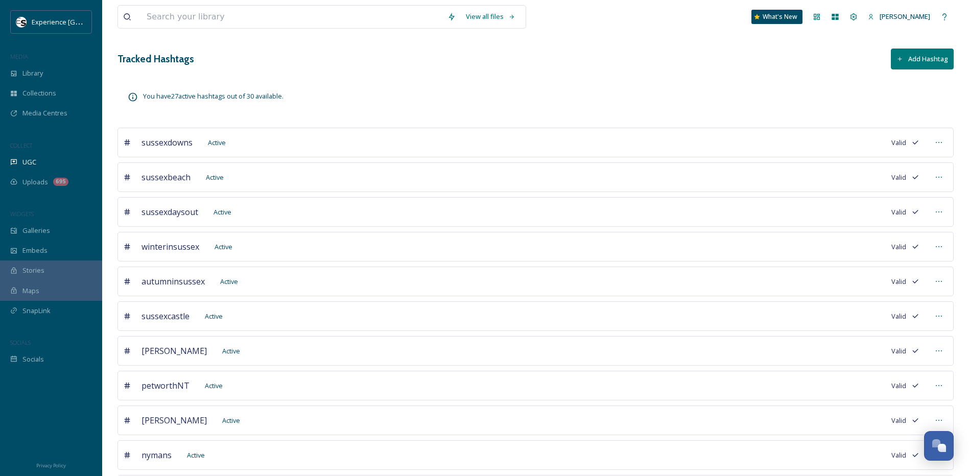
click at [905, 64] on button "Add Hashtag" at bounding box center [922, 59] width 63 height 21
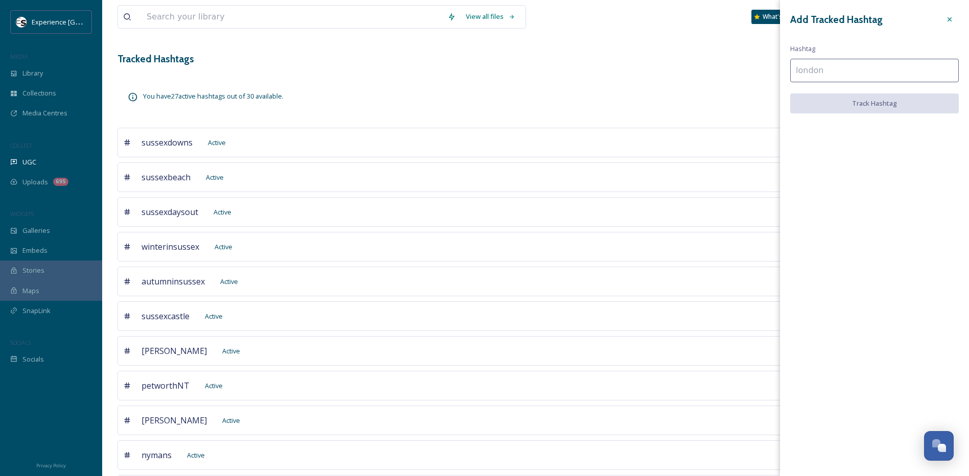
click at [840, 71] on input at bounding box center [874, 70] width 169 height 23
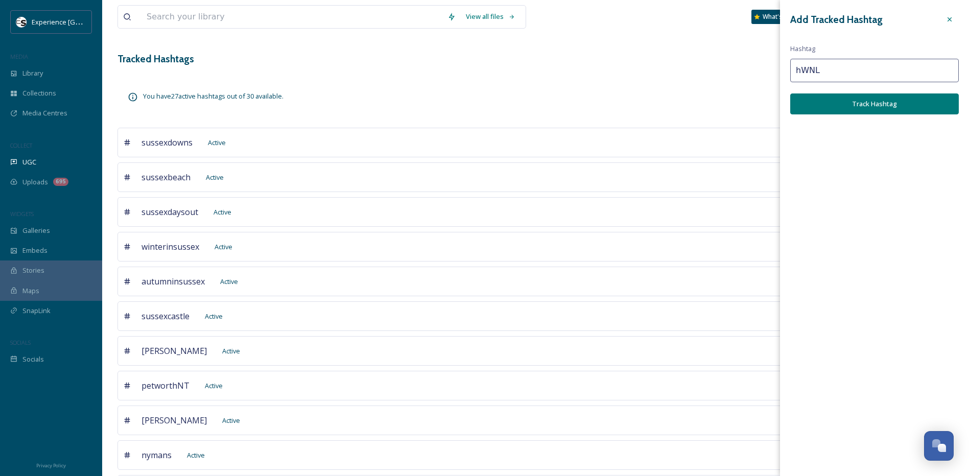
drag, startPoint x: 784, startPoint y: 74, endPoint x: 754, endPoint y: 72, distance: 29.7
type input "hwnl"
click at [823, 99] on button "Track Hashtag" at bounding box center [874, 103] width 169 height 21
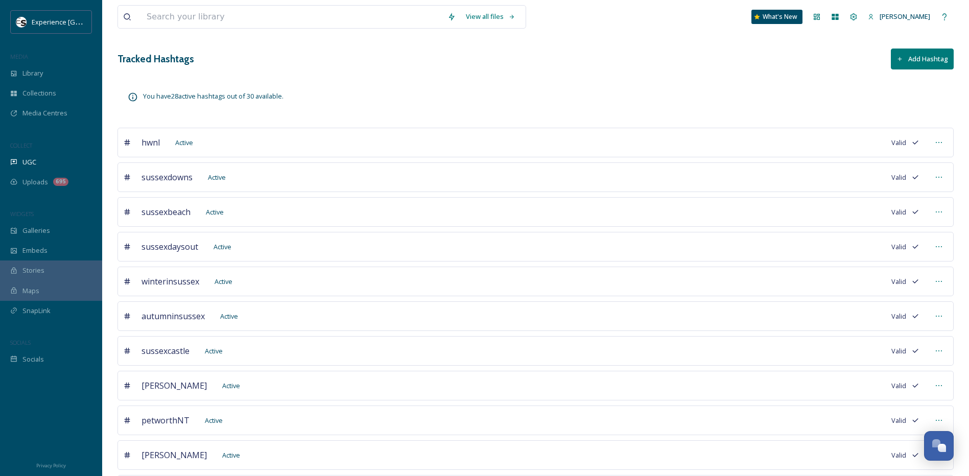
click at [903, 58] on icon at bounding box center [899, 59] width 7 height 7
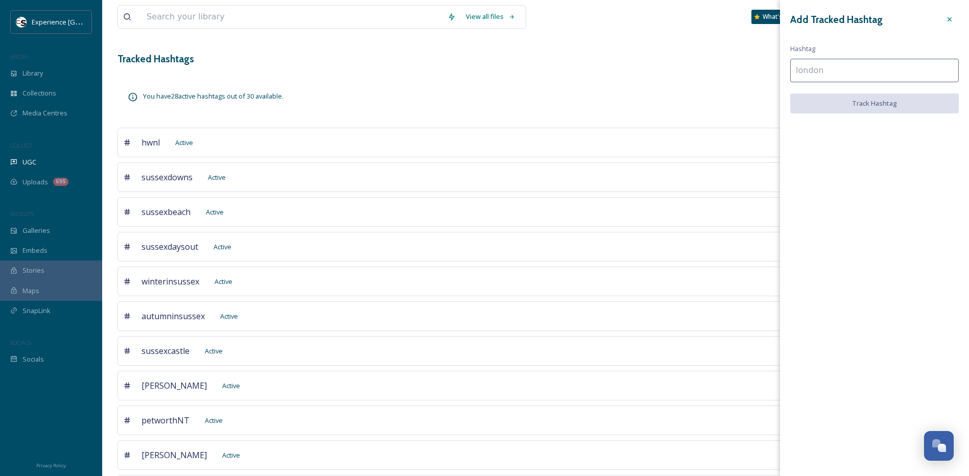
click at [842, 68] on input at bounding box center [874, 70] width 169 height 23
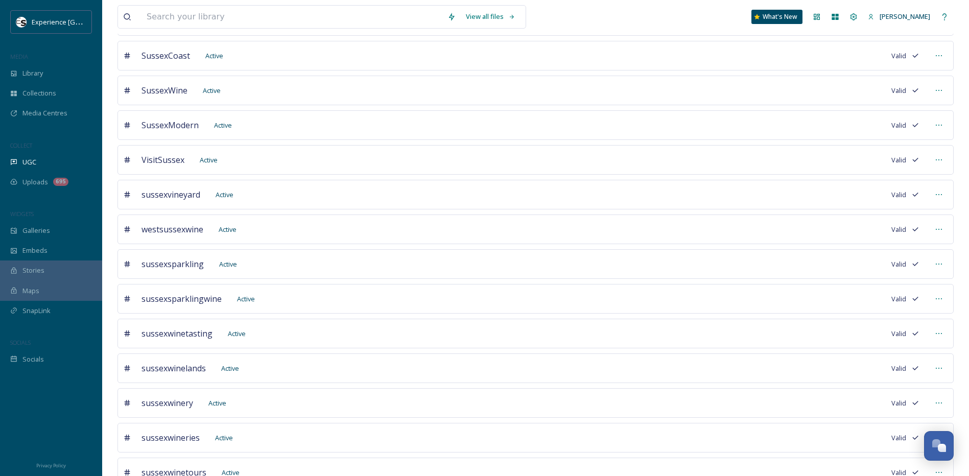
scroll to position [732, 0]
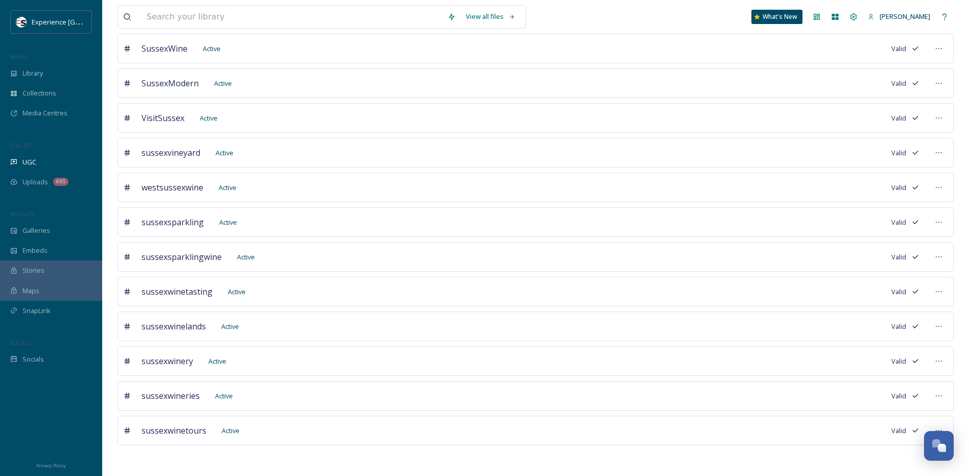
click at [935, 394] on icon at bounding box center [939, 396] width 8 height 8
click at [874, 440] on span "Mark as Inactive" at bounding box center [850, 439] width 47 height 10
click at [940, 398] on icon at bounding box center [939, 396] width 8 height 8
click at [943, 396] on div at bounding box center [939, 396] width 18 height 18
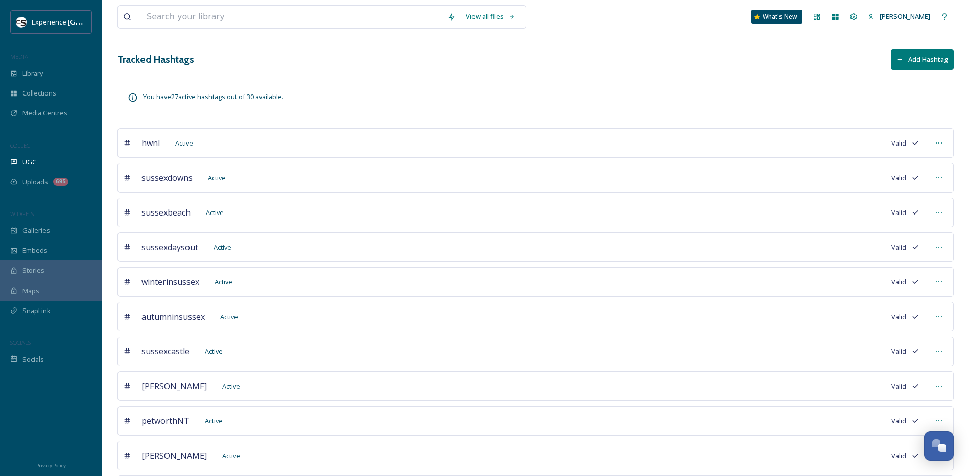
scroll to position [0, 0]
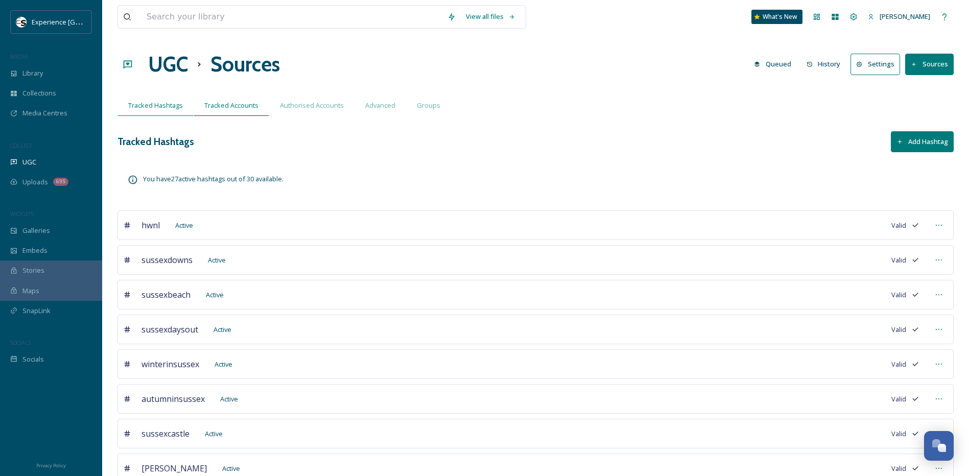
click at [222, 109] on span "Tracked Accounts" at bounding box center [231, 106] width 54 height 10
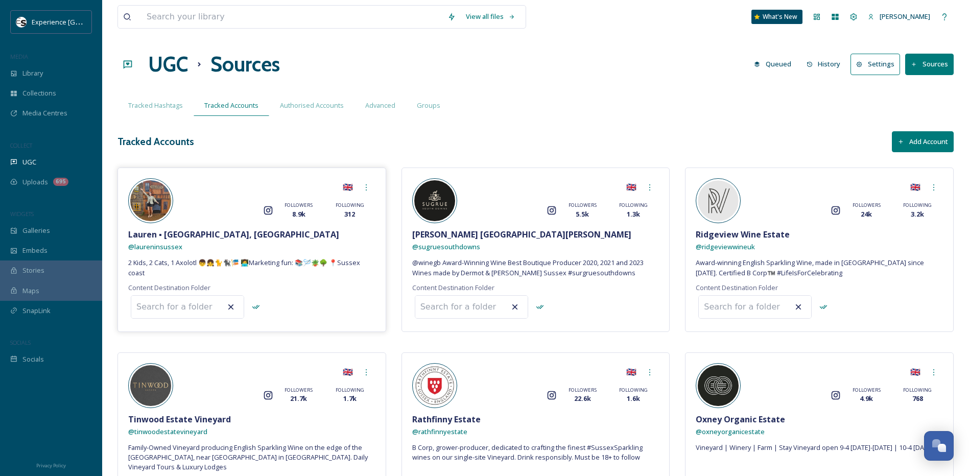
click at [367, 187] on icon at bounding box center [366, 187] width 8 height 8
click at [347, 252] on span "Remove" at bounding box center [340, 250] width 25 height 10
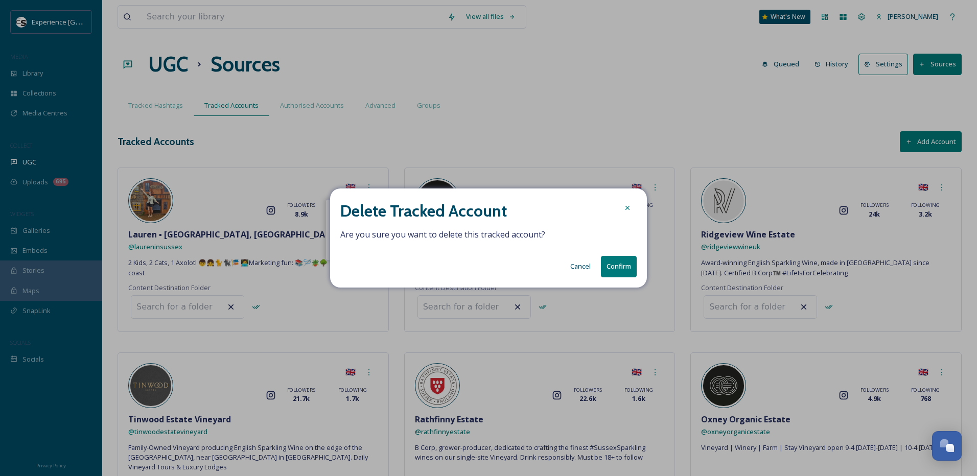
click at [617, 272] on button "Confirm" at bounding box center [619, 266] width 36 height 21
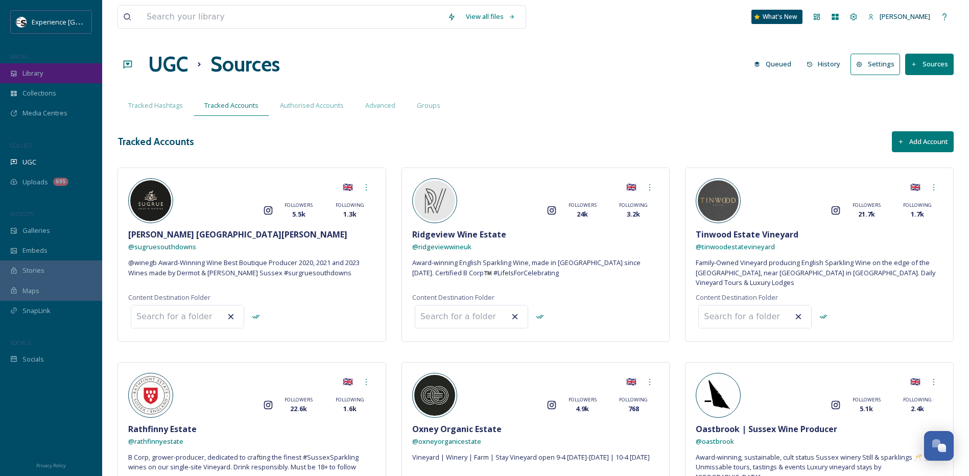
click at [46, 78] on div "Library" at bounding box center [51, 73] width 102 height 20
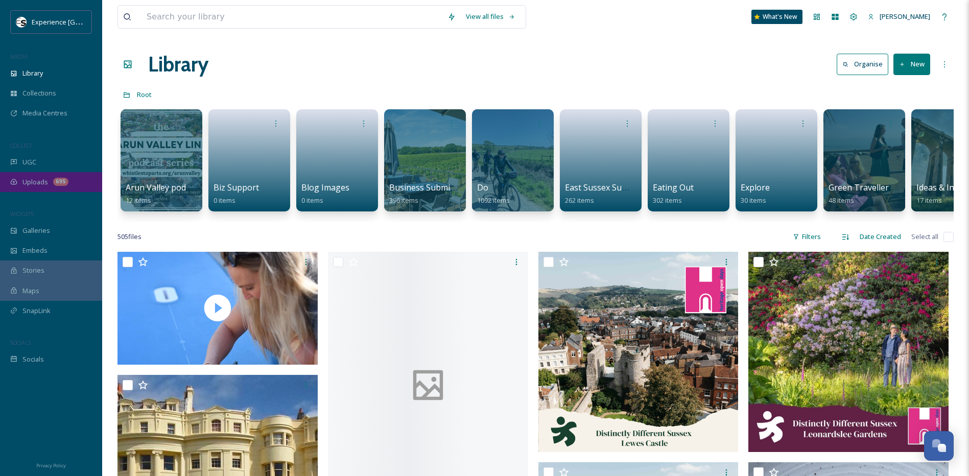
click at [37, 184] on span "Uploads" at bounding box center [35, 182] width 26 height 10
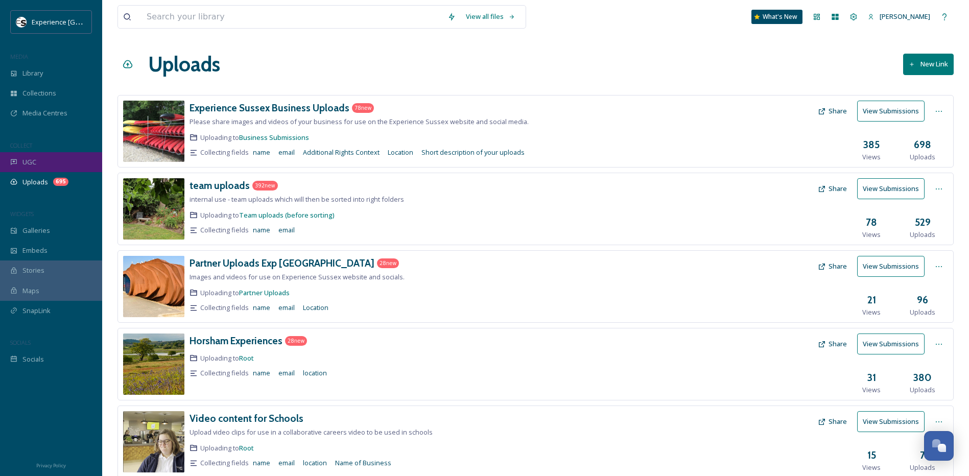
click at [44, 167] on div "UGC" at bounding box center [51, 162] width 102 height 20
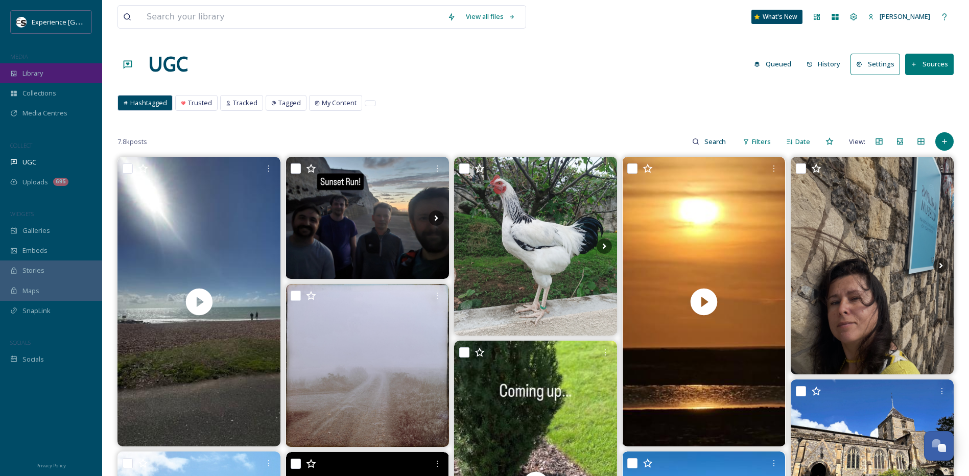
click at [57, 72] on div "Library" at bounding box center [51, 73] width 102 height 20
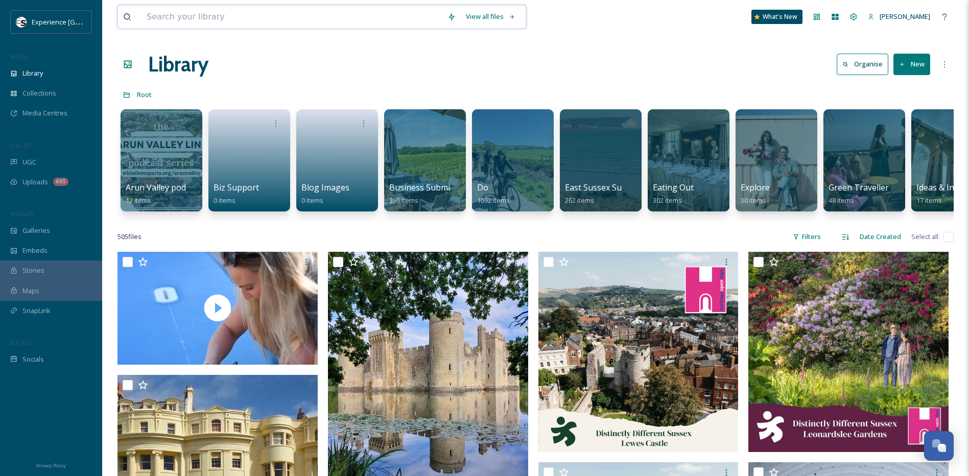
click at [242, 20] on input at bounding box center [291, 17] width 301 height 22
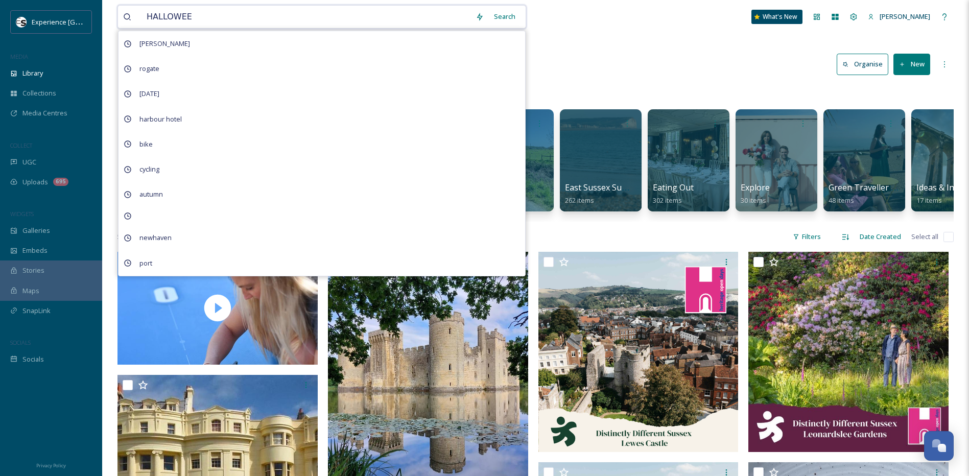
type input "[DATE]"
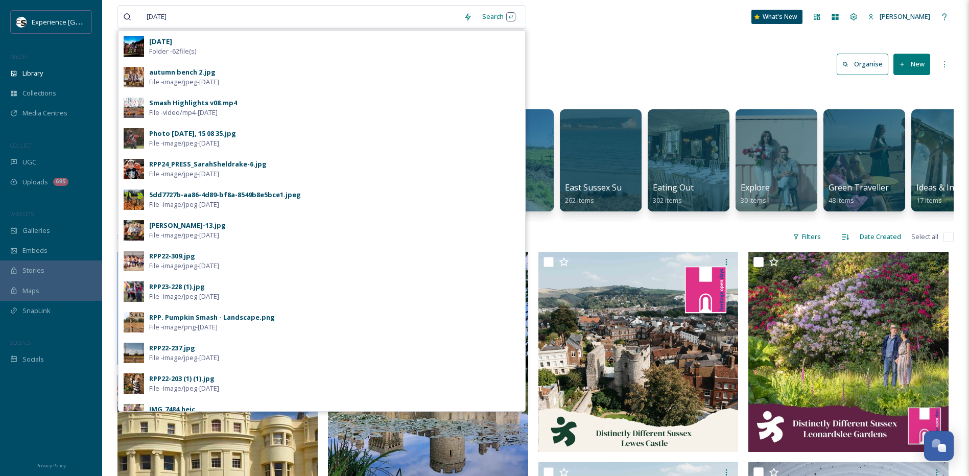
click at [216, 52] on div "[DATE] Folder - 62 file(s)" at bounding box center [334, 46] width 371 height 19
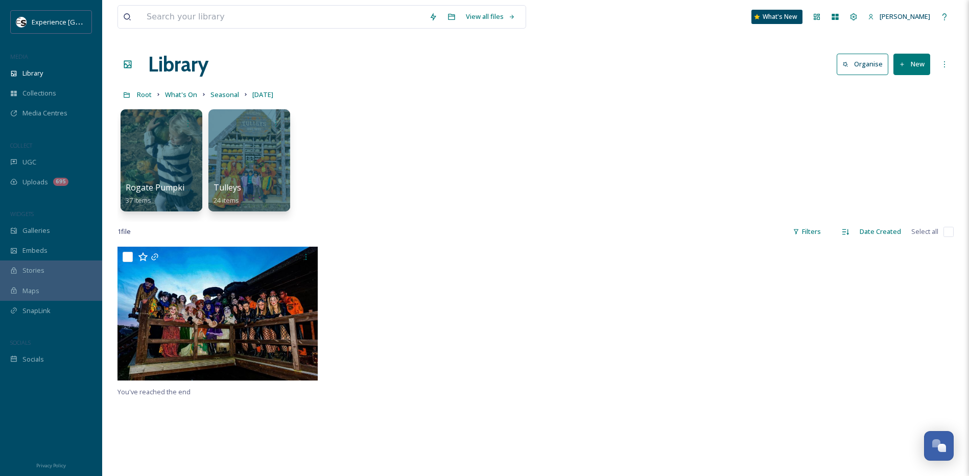
click at [364, 312] on div at bounding box center [430, 316] width 205 height 139
